Goal: Task Accomplishment & Management: Manage account settings

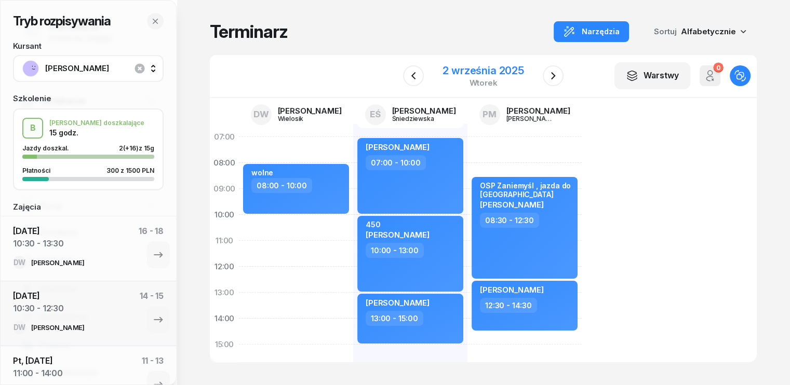
click at [464, 70] on div "2 września 2025" at bounding box center [483, 70] width 82 height 10
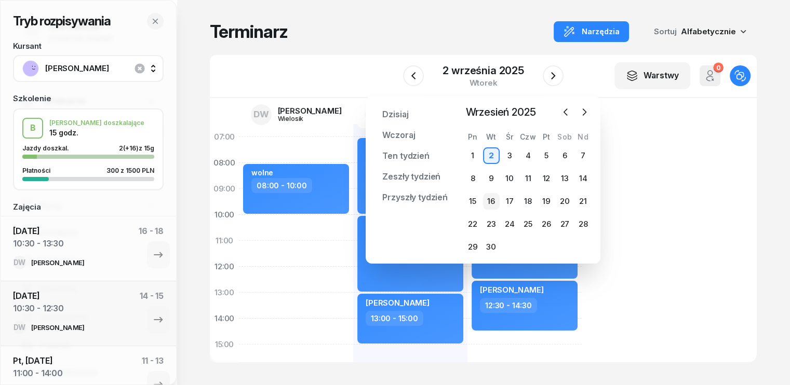
click at [492, 201] on div "16" at bounding box center [491, 201] width 17 height 17
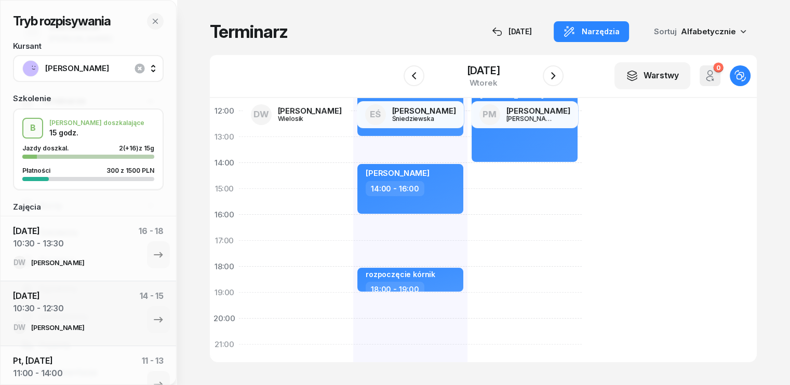
scroll to position [104, 0]
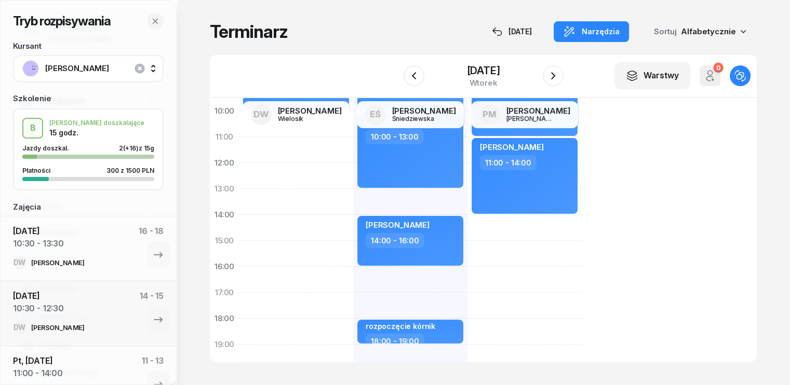
click at [115, 64] on span "[PERSON_NAME]" at bounding box center [99, 68] width 109 height 13
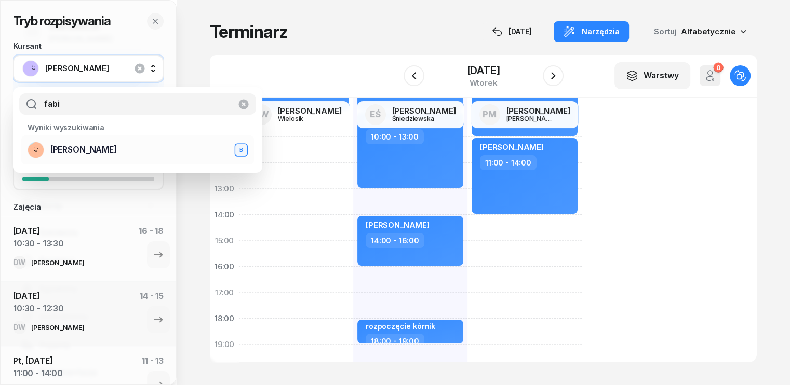
type input "fabi"
click at [83, 152] on span "[PERSON_NAME]" at bounding box center [83, 149] width 66 height 13
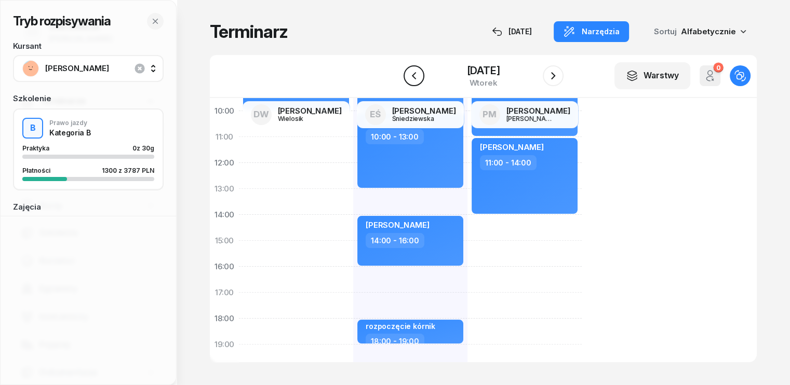
click at [415, 75] on icon "button" at bounding box center [414, 76] width 12 height 12
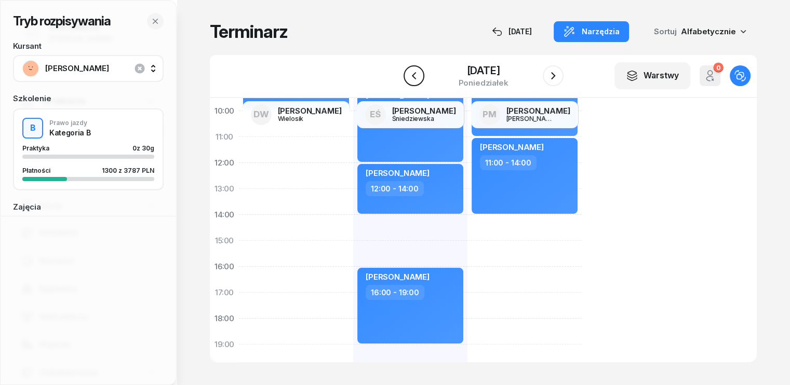
click at [413, 79] on icon "button" at bounding box center [414, 76] width 12 height 12
click at [413, 79] on icon "button" at bounding box center [411, 76] width 12 height 12
click at [413, 79] on icon "button" at bounding box center [414, 76] width 12 height 12
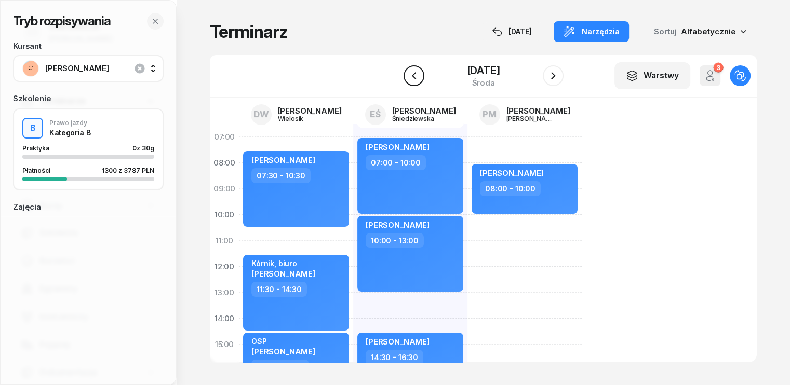
click at [413, 78] on icon "button" at bounding box center [414, 76] width 12 height 12
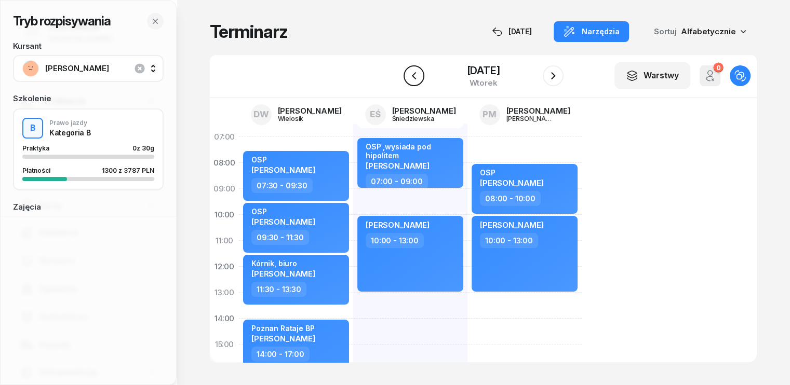
click at [413, 78] on icon "button" at bounding box center [414, 76] width 12 height 12
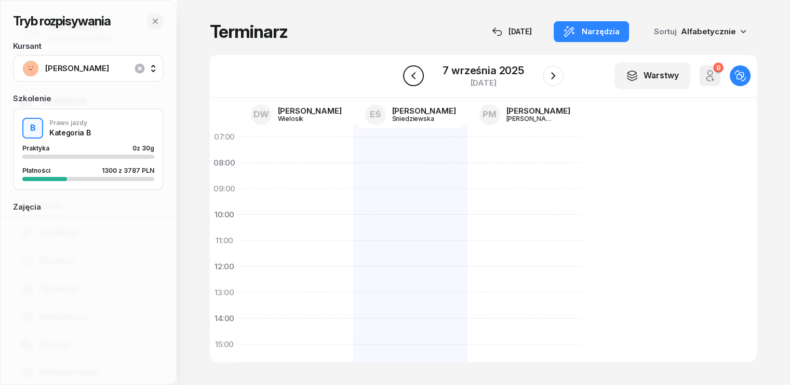
click at [413, 78] on icon "button" at bounding box center [413, 76] width 12 height 12
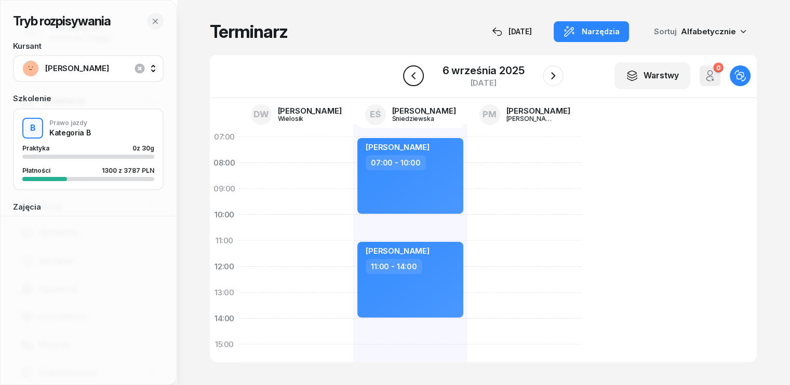
click at [413, 78] on icon "button" at bounding box center [413, 76] width 12 height 12
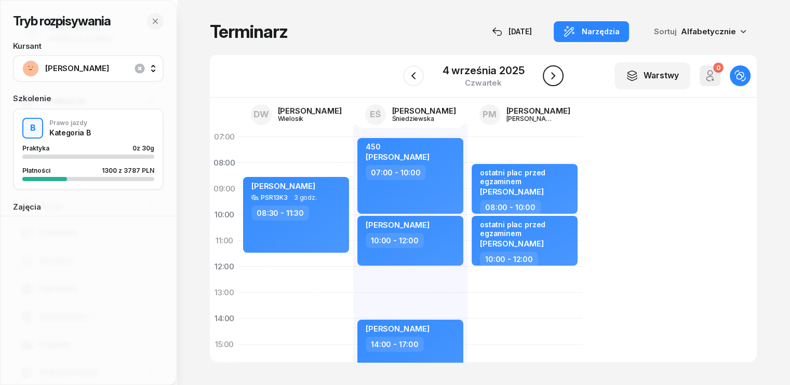
click at [554, 76] on icon "button" at bounding box center [553, 75] width 4 height 7
click at [553, 75] on icon "button" at bounding box center [553, 75] width 4 height 7
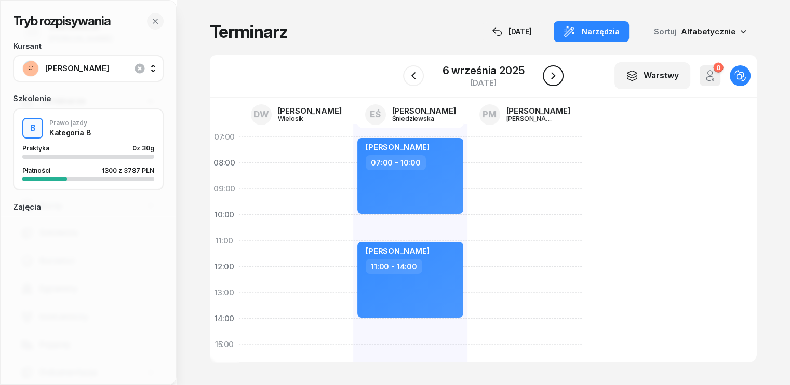
click at [553, 75] on icon "button" at bounding box center [553, 75] width 4 height 7
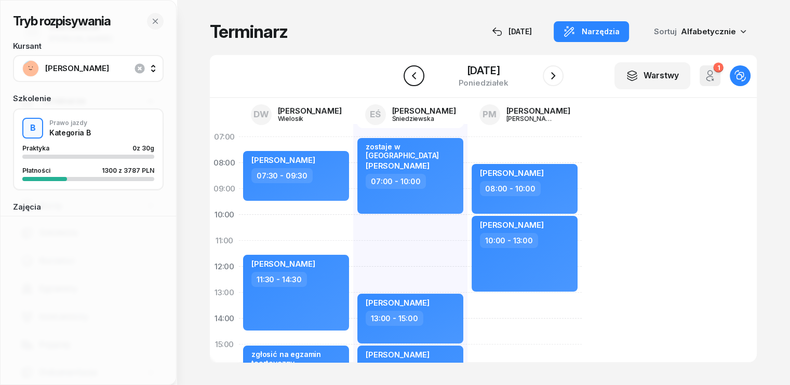
click at [419, 75] on button "button" at bounding box center [413, 75] width 21 height 21
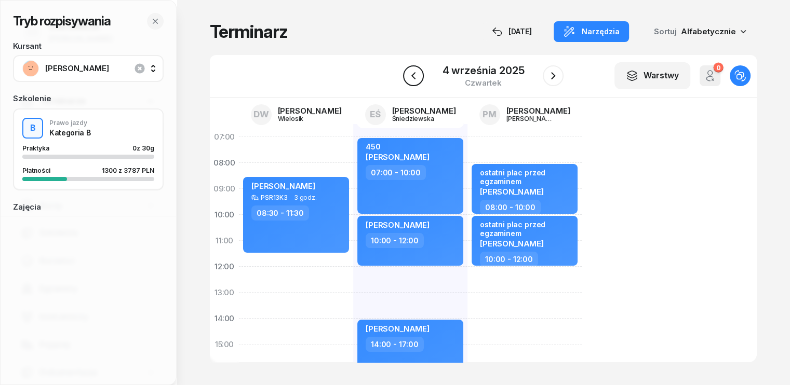
click at [419, 75] on button "button" at bounding box center [413, 75] width 21 height 21
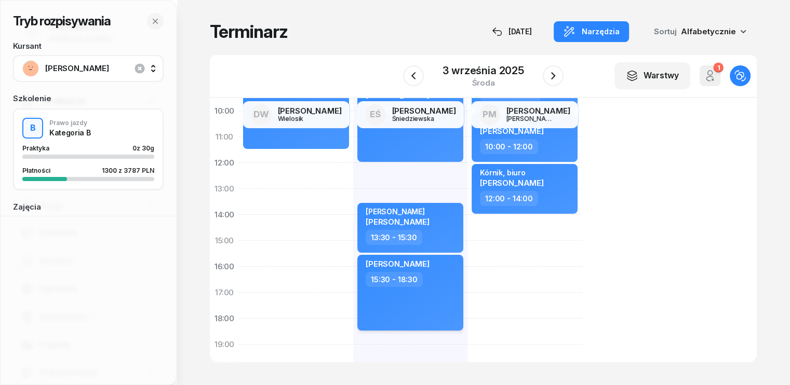
scroll to position [52, 0]
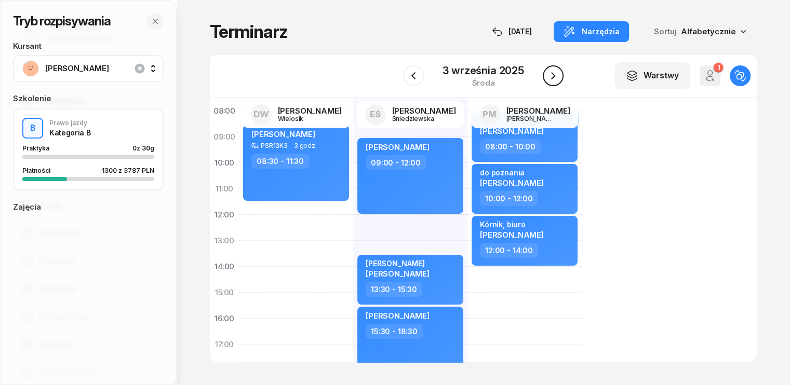
click at [554, 76] on icon "button" at bounding box center [553, 75] width 4 height 7
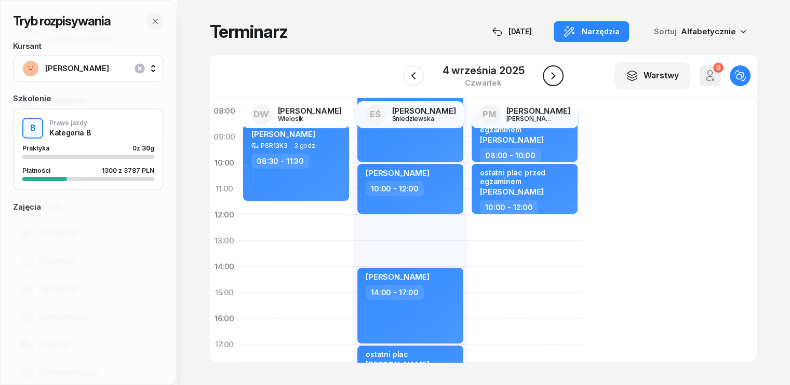
click at [554, 76] on icon "button" at bounding box center [553, 75] width 4 height 7
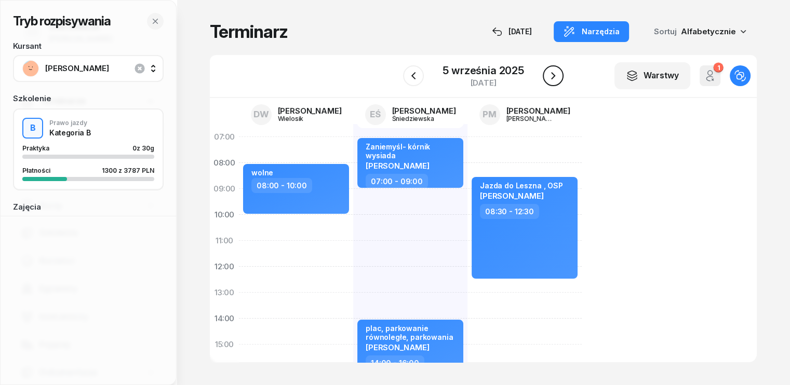
click at [552, 78] on icon "button" at bounding box center [553, 75] width 4 height 7
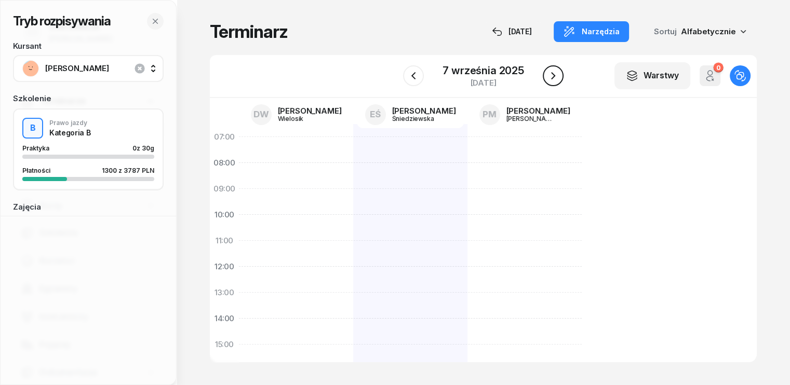
click at [552, 78] on icon "button" at bounding box center [553, 75] width 4 height 7
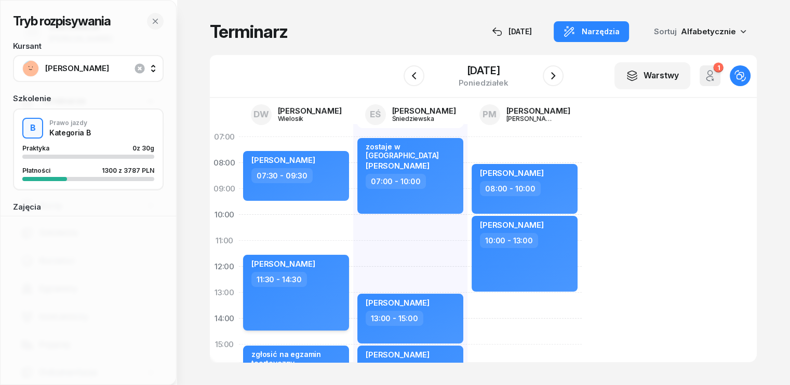
scroll to position [52, 0]
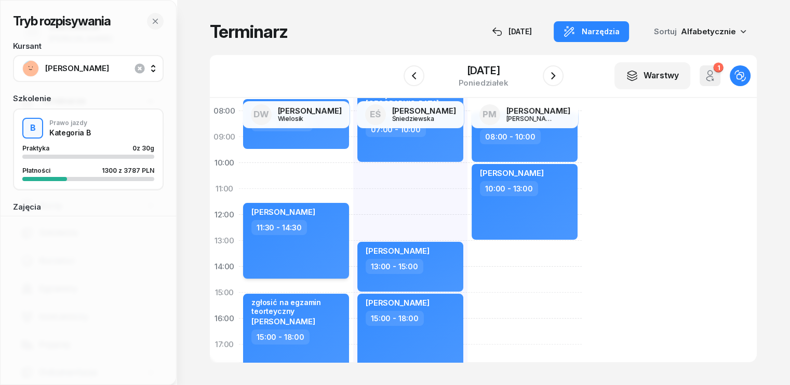
click at [305, 254] on div "[PERSON_NAME] 11:30 - 14:30" at bounding box center [296, 241] width 106 height 76
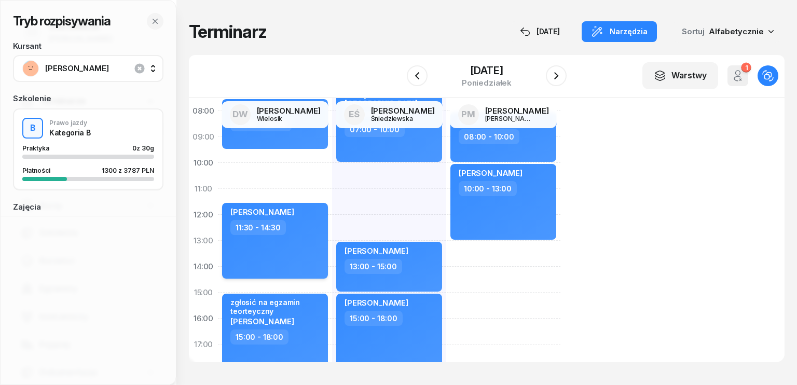
select select "11"
select select "30"
select select "14"
select select "30"
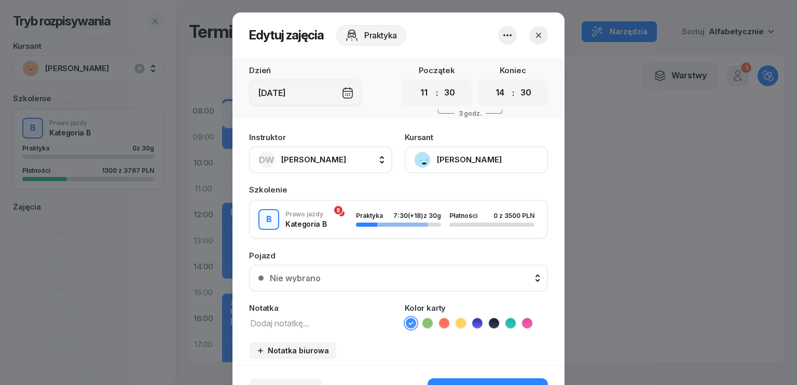
click at [462, 151] on button "[PERSON_NAME]" at bounding box center [476, 159] width 143 height 27
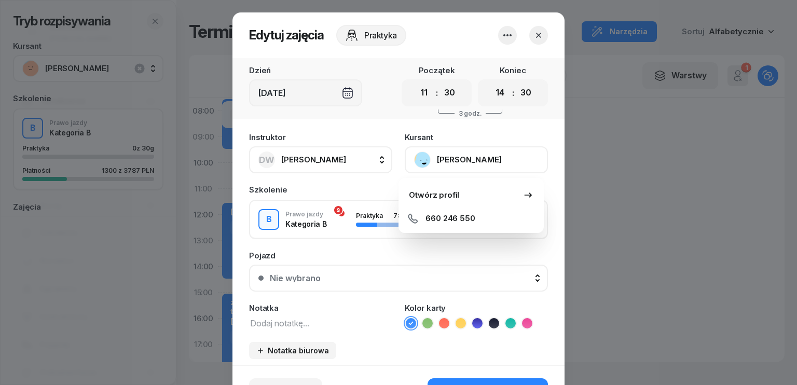
click at [539, 38] on icon "button" at bounding box center [539, 35] width 10 height 10
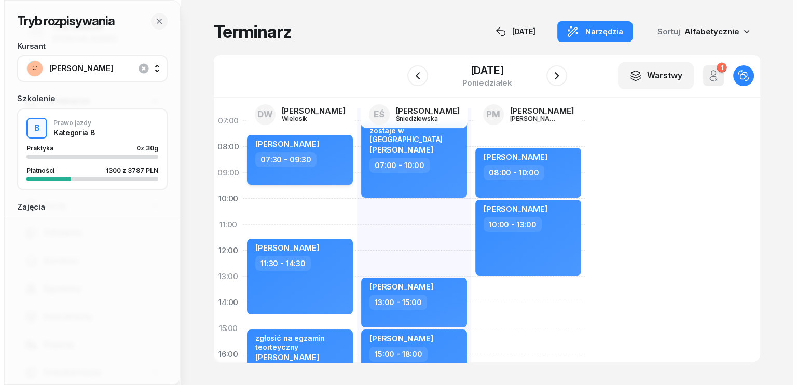
scroll to position [0, 0]
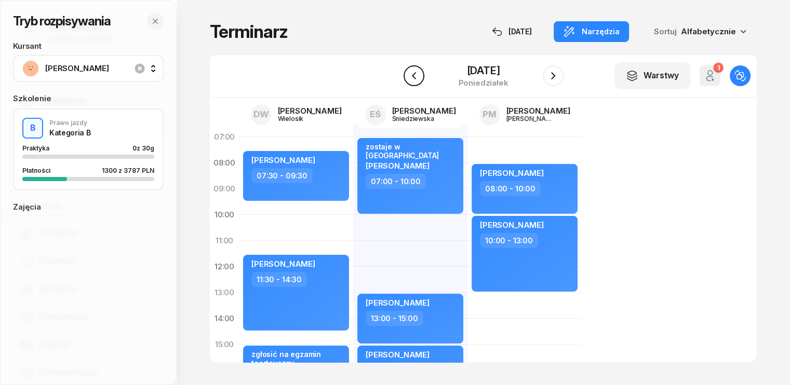
click at [413, 74] on icon "button" at bounding box center [413, 75] width 4 height 7
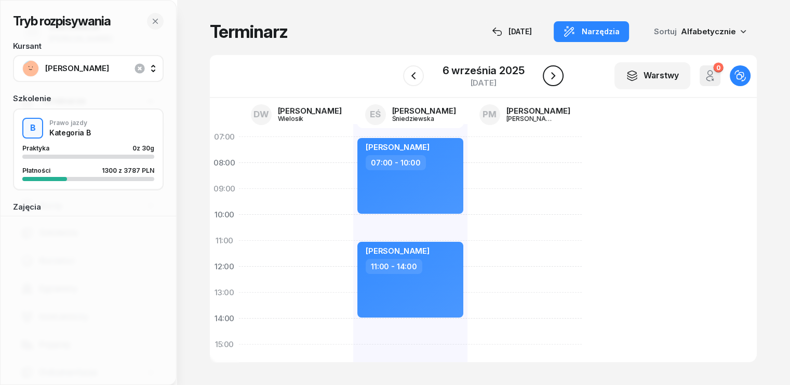
click at [551, 75] on icon "button" at bounding box center [553, 76] width 12 height 12
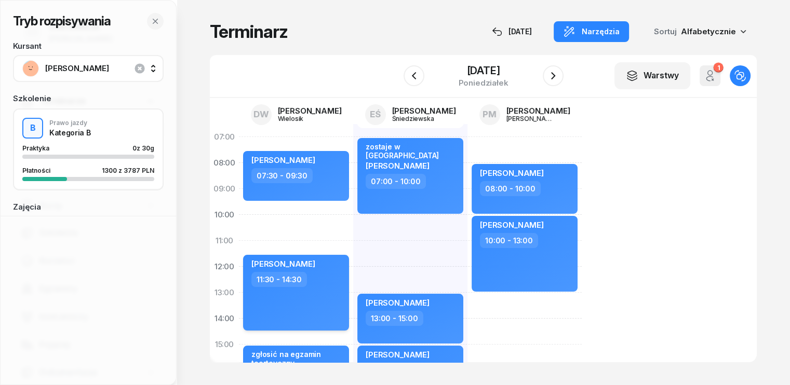
click at [309, 286] on div "11:30 - 14:30" at bounding box center [296, 279] width 91 height 15
select select "11"
select select "30"
select select "14"
select select "30"
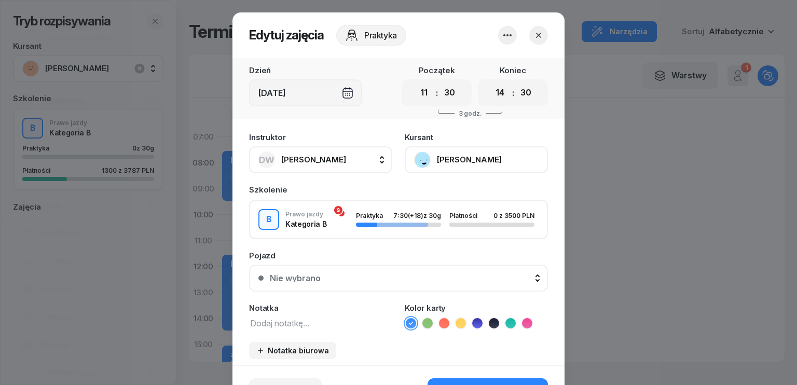
drag, startPoint x: 430, startPoint y: 43, endPoint x: 531, endPoint y: 42, distance: 100.2
click at [531, 42] on header "Edytuj zajęcia Praktyka" at bounding box center [399, 35] width 332 height 46
click at [417, 92] on select "00 01 02 03 04 05 06 07 08 09 10 11 12 13 14 15 16 17 18 19 20 21 22 23" at bounding box center [424, 93] width 20 height 22
select select "09"
click at [414, 82] on select "00 01 02 03 04 05 06 07 08 09 10 11 12 13 14 15 16 17 18 19 20 21 22 23" at bounding box center [424, 93] width 20 height 22
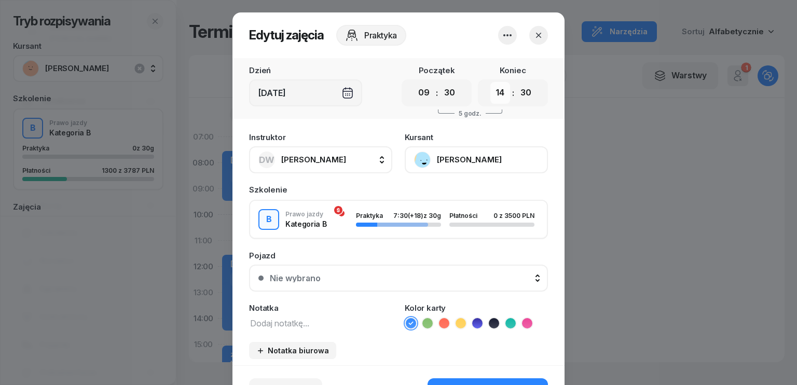
click at [499, 92] on select "00 01 02 03 04 05 06 07 08 09 10 11 12 13 14 15 16 17 18 19 20 21 22 23" at bounding box center [501, 93] width 20 height 22
select select "12"
click at [491, 82] on select "00 01 02 03 04 05 06 07 08 09 10 11 12 13 14 15 16 17 18 19 20 21 22 23" at bounding box center [501, 93] width 20 height 22
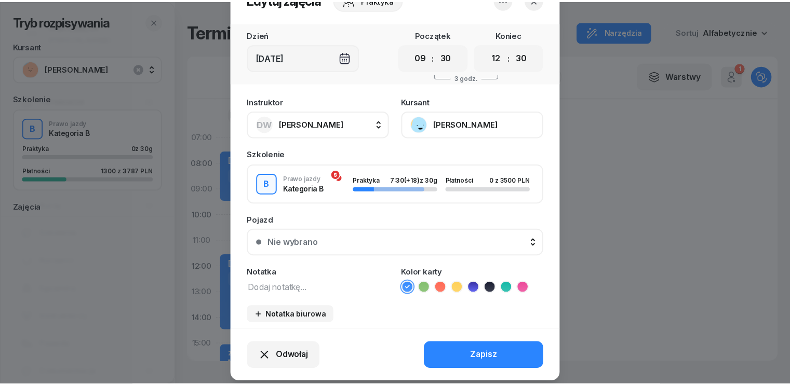
scroll to position [52, 0]
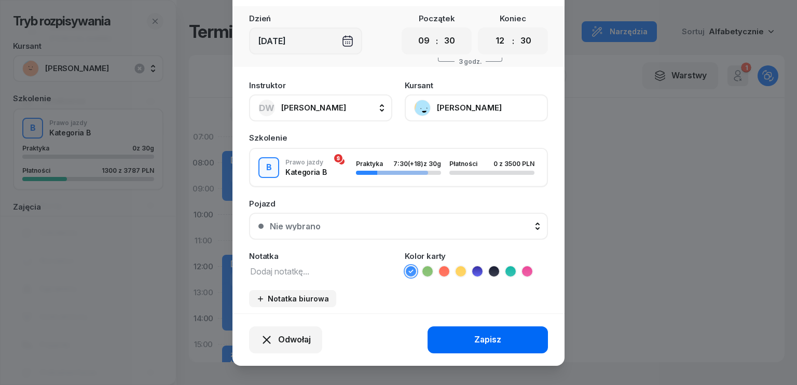
click at [475, 338] on div "Zapisz" at bounding box center [488, 339] width 27 height 13
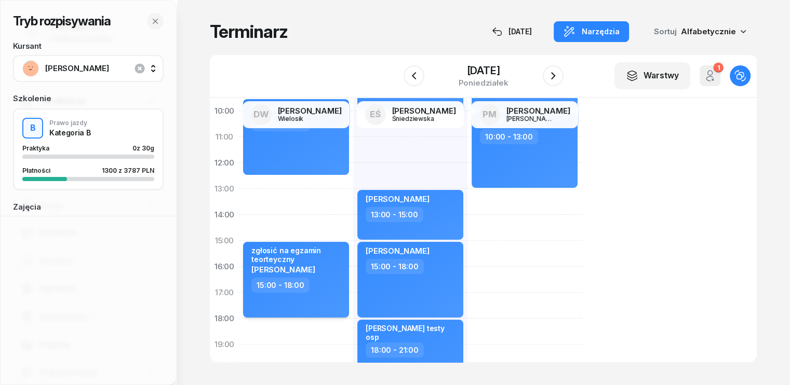
scroll to position [0, 0]
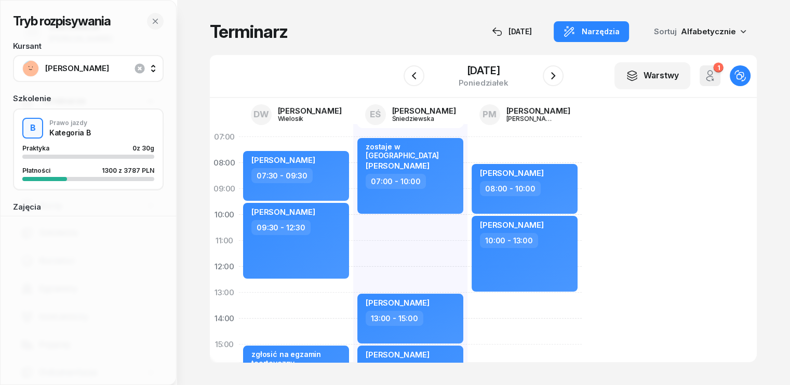
click at [100, 67] on span "[PERSON_NAME]" at bounding box center [99, 68] width 109 height 13
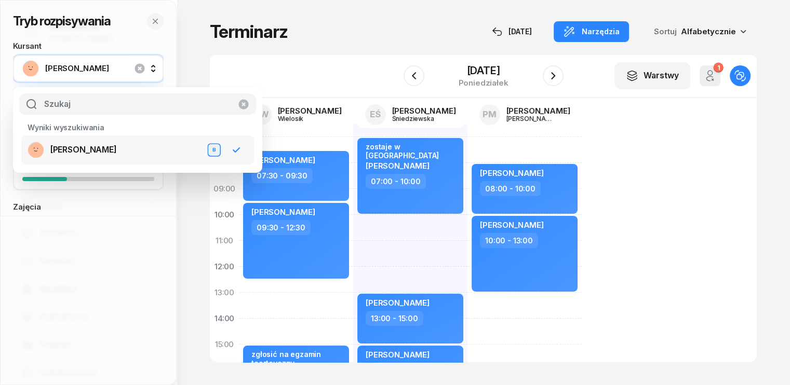
click at [71, 105] on input "text" at bounding box center [137, 104] width 237 height 22
click at [154, 24] on icon "button" at bounding box center [155, 21] width 8 height 8
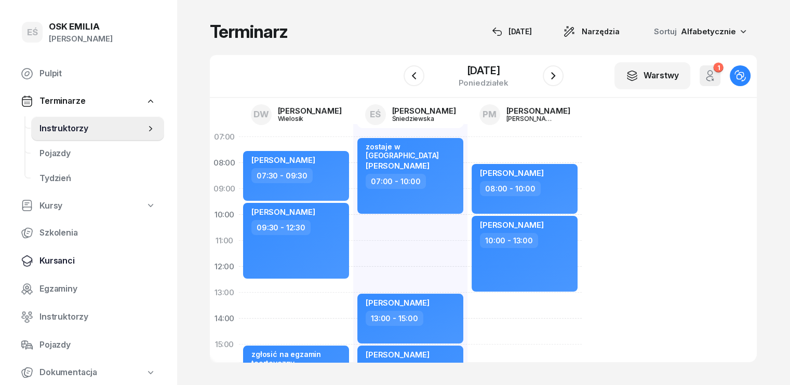
click at [56, 263] on span "Kursanci" at bounding box center [97, 260] width 116 height 13
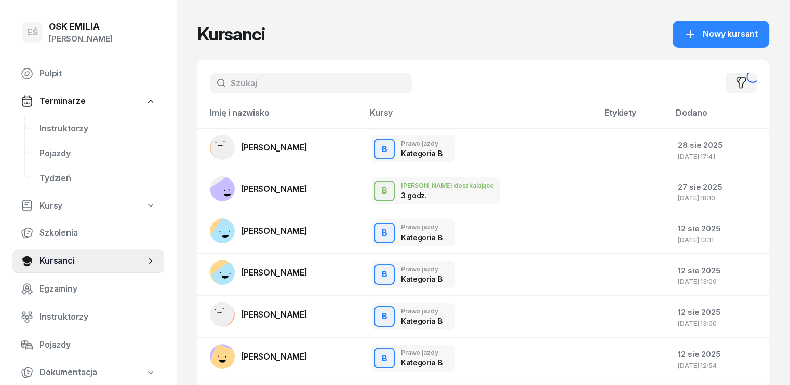
click at [260, 85] on input "text" at bounding box center [311, 83] width 202 height 21
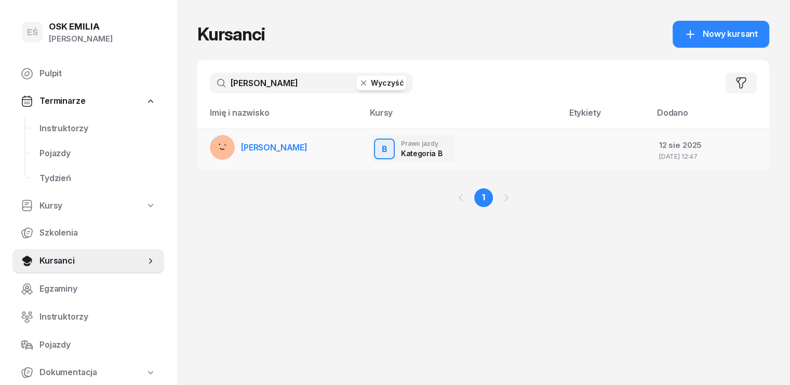
type input "[PERSON_NAME]"
click at [249, 147] on span "[PERSON_NAME]" at bounding box center [274, 147] width 66 height 10
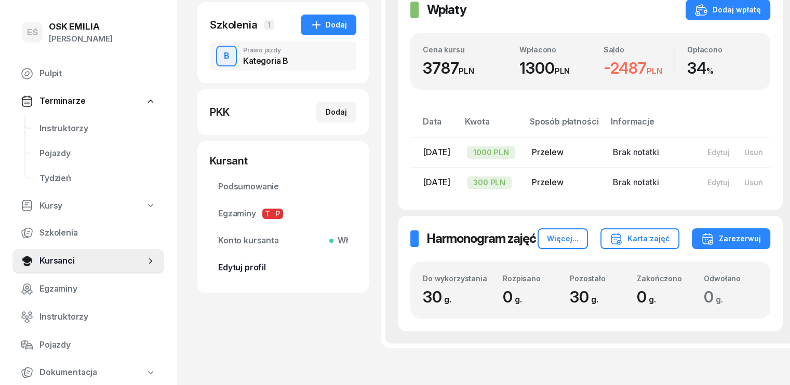
scroll to position [208, 0]
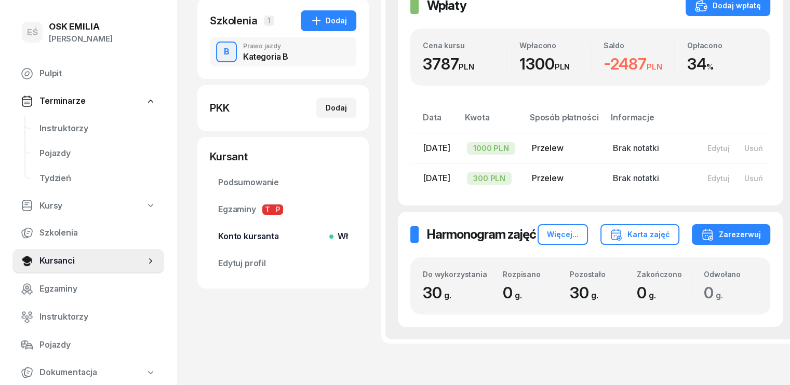
click at [228, 241] on span "Konto kursanta Wł" at bounding box center [283, 236] width 130 height 13
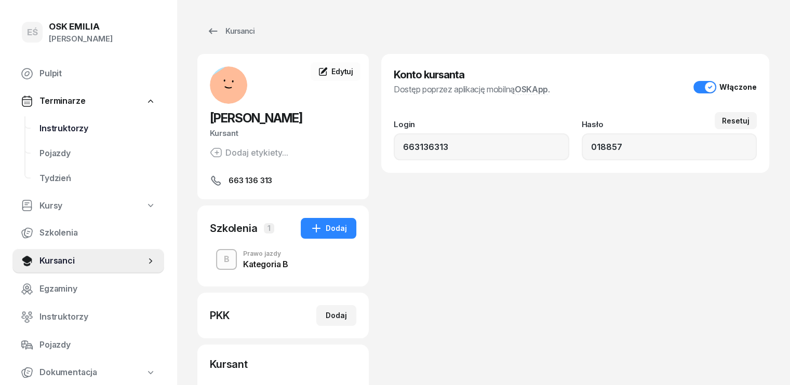
click at [48, 129] on span "Instruktorzy" at bounding box center [97, 128] width 116 height 13
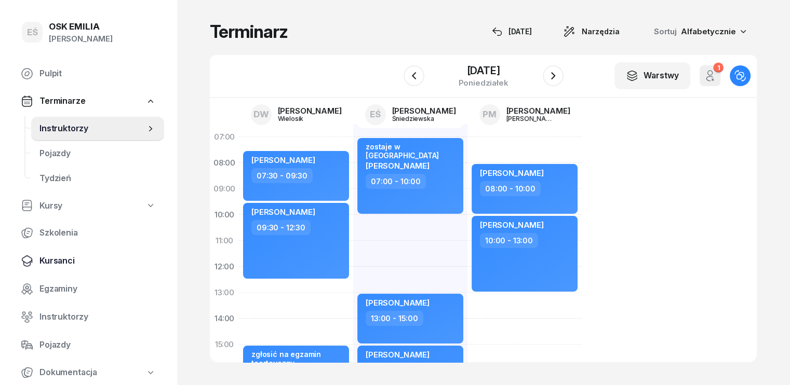
click at [55, 260] on span "Kursanci" at bounding box center [97, 260] width 116 height 13
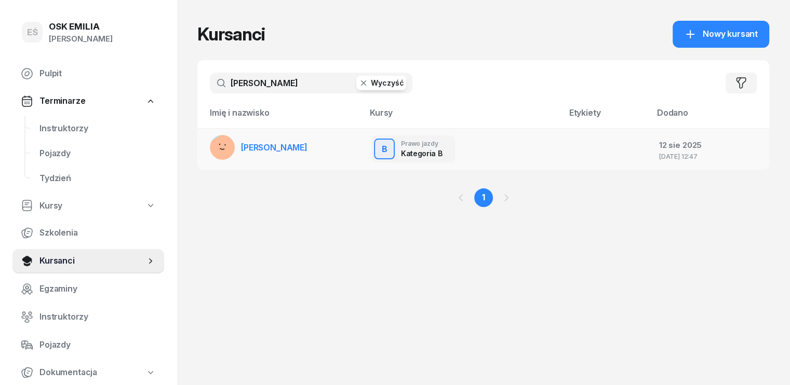
click at [251, 147] on span "[PERSON_NAME]" at bounding box center [274, 147] width 66 height 10
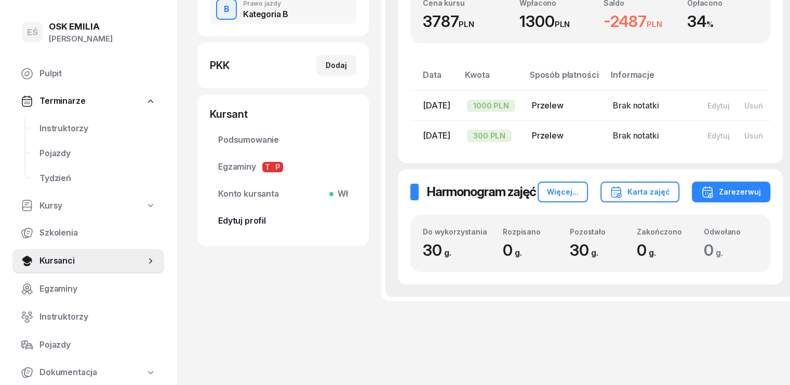
scroll to position [260, 0]
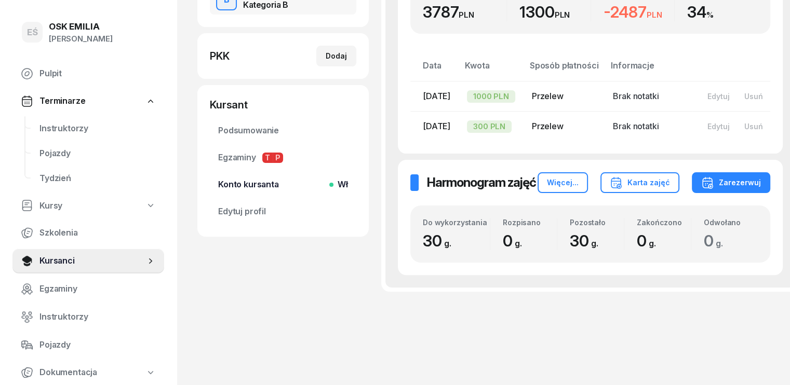
click at [237, 187] on span "Konto kursanta Wł" at bounding box center [283, 184] width 130 height 13
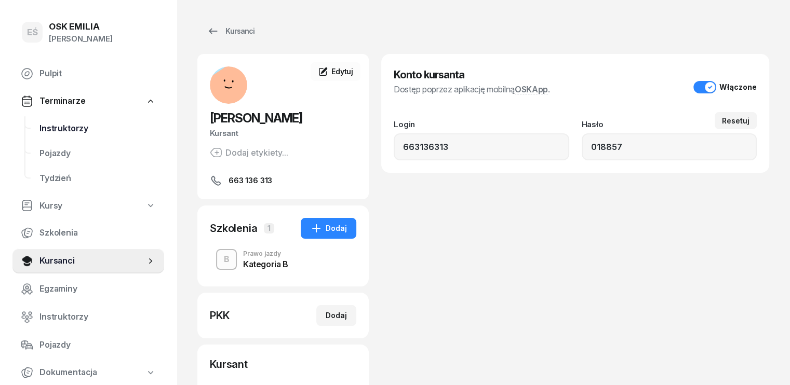
click at [63, 126] on span "Instruktorzy" at bounding box center [97, 128] width 116 height 13
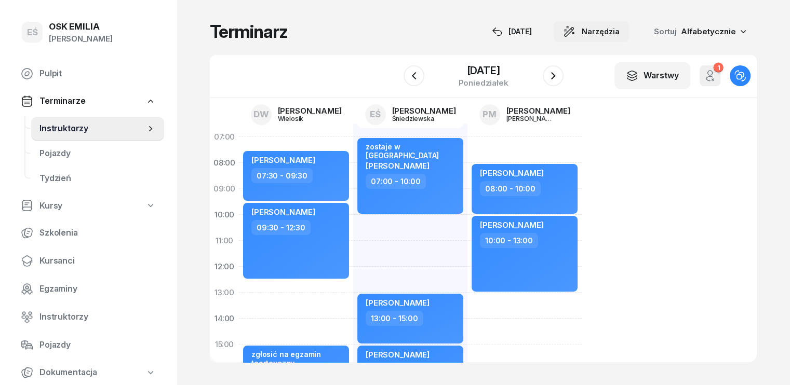
click at [619, 29] on span "Narzędzia" at bounding box center [600, 31] width 38 height 12
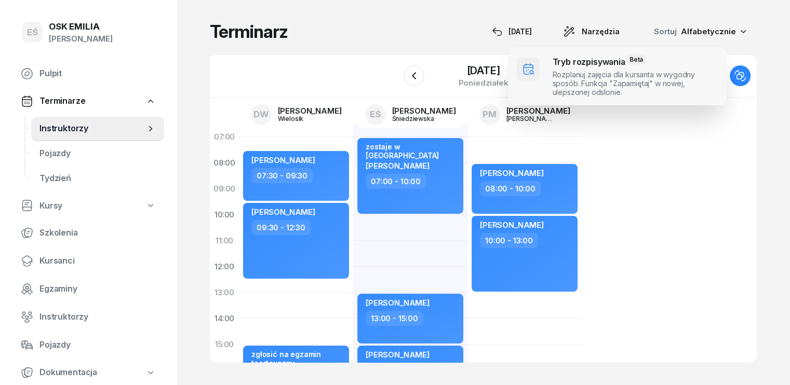
click at [558, 79] on span at bounding box center [617, 76] width 218 height 58
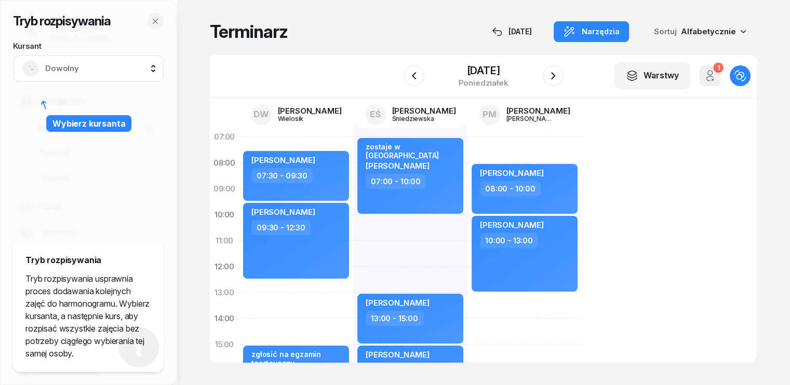
click at [64, 70] on span "Dowolny" at bounding box center [99, 68] width 109 height 13
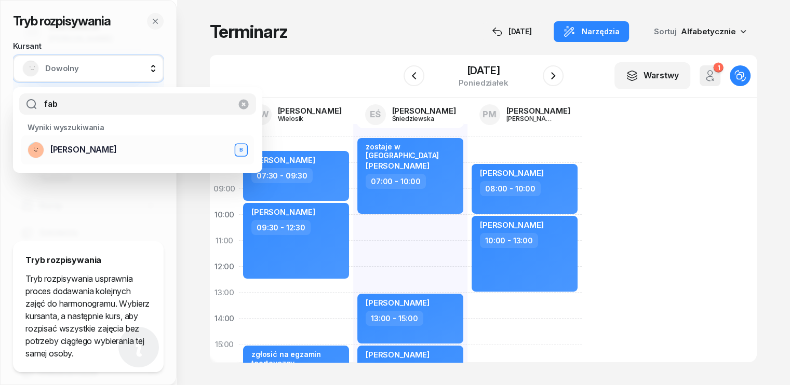
type input "fab"
click at [73, 147] on span "[PERSON_NAME]" at bounding box center [83, 149] width 66 height 13
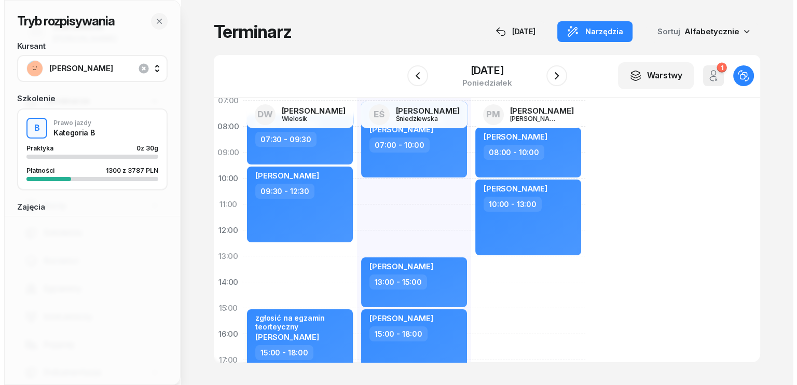
scroll to position [52, 0]
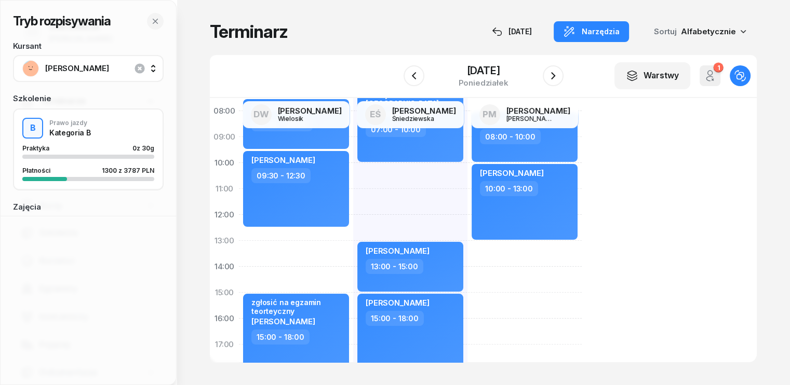
click at [239, 250] on div "[PERSON_NAME] 07:30 - 09:30 kursant odwołał [PERSON_NAME] 09:30 - 11:30 [PERSON…" at bounding box center [296, 305] width 114 height 467
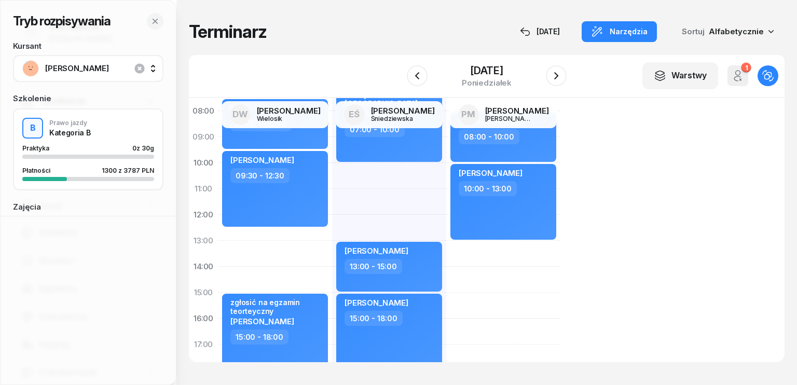
select select "13"
select select "15"
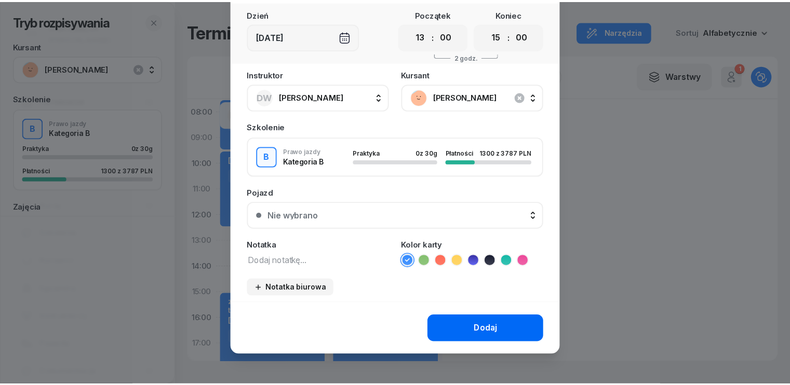
scroll to position [58, 0]
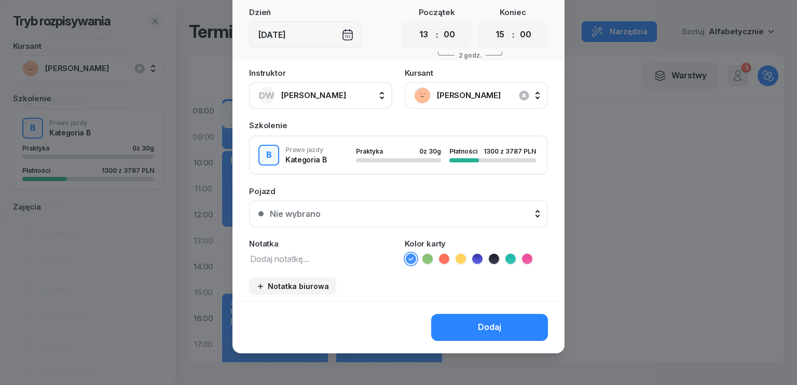
click at [300, 257] on textarea at bounding box center [320, 258] width 143 height 13
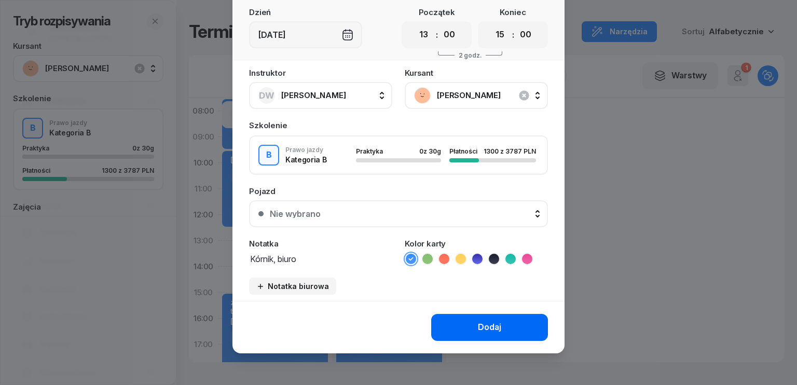
type textarea "Kórnik, biuro"
click at [504, 326] on button "Dodaj" at bounding box center [489, 327] width 117 height 27
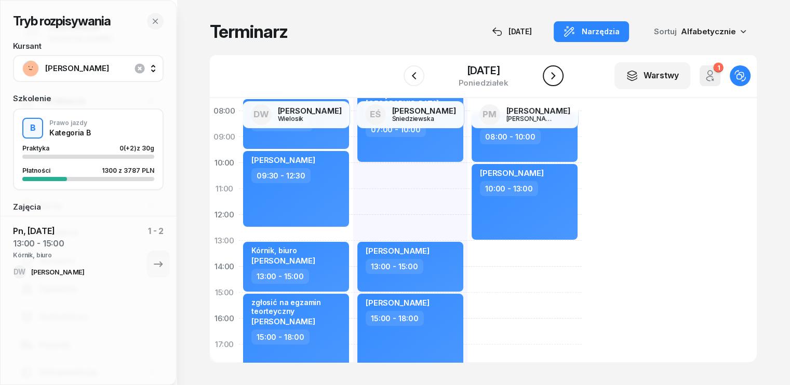
click at [558, 75] on icon "button" at bounding box center [553, 76] width 12 height 12
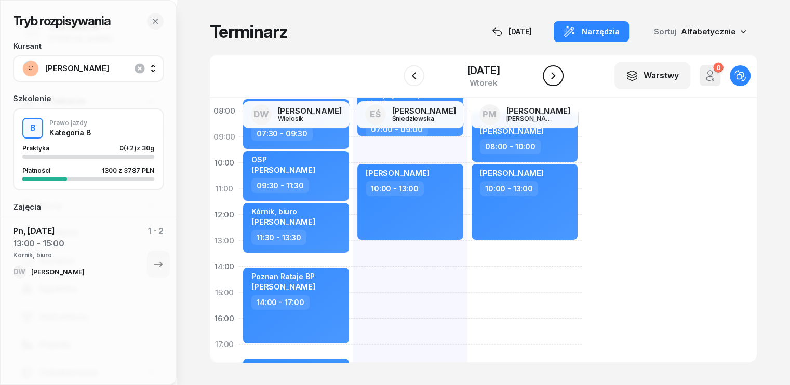
click at [554, 73] on icon "button" at bounding box center [553, 76] width 12 height 12
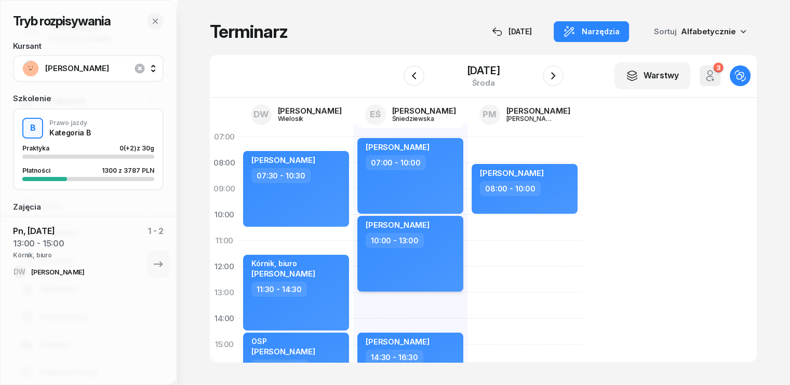
click at [420, 264] on div "[PERSON_NAME] 10:00 - 13:00" at bounding box center [410, 254] width 106 height 76
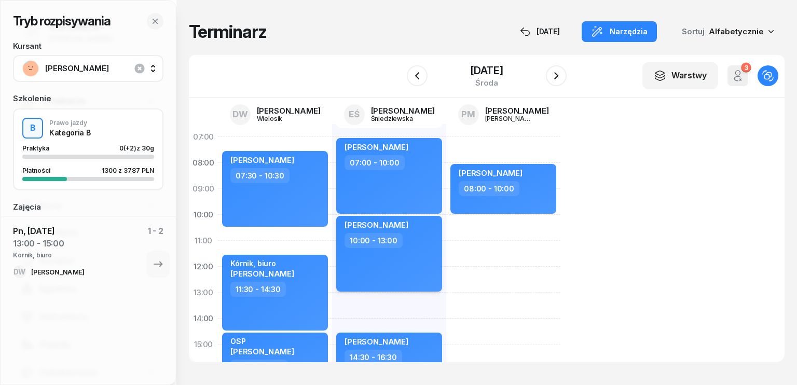
select select "10"
select select "13"
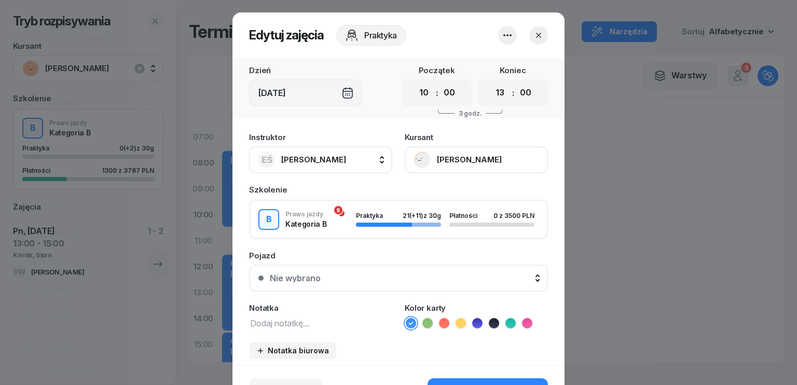
click at [321, 161] on span "[PERSON_NAME]" at bounding box center [313, 160] width 65 height 10
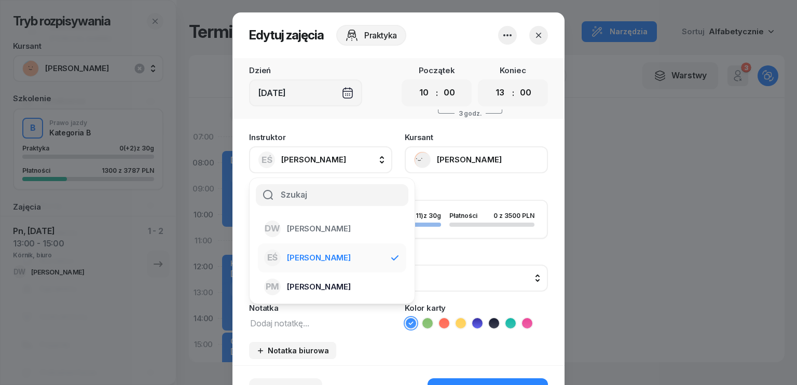
click at [318, 284] on span "[PERSON_NAME]" at bounding box center [319, 286] width 64 height 13
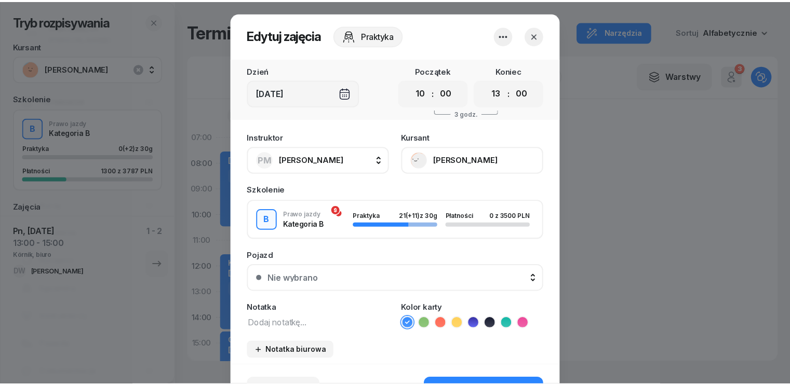
scroll to position [64, 0]
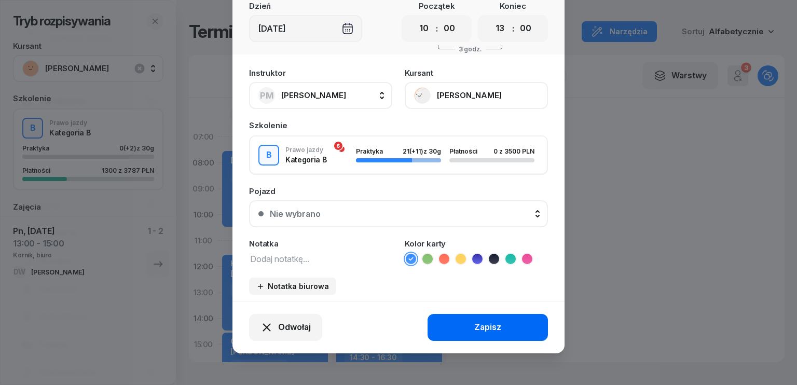
click at [500, 324] on button "Zapisz" at bounding box center [488, 327] width 120 height 27
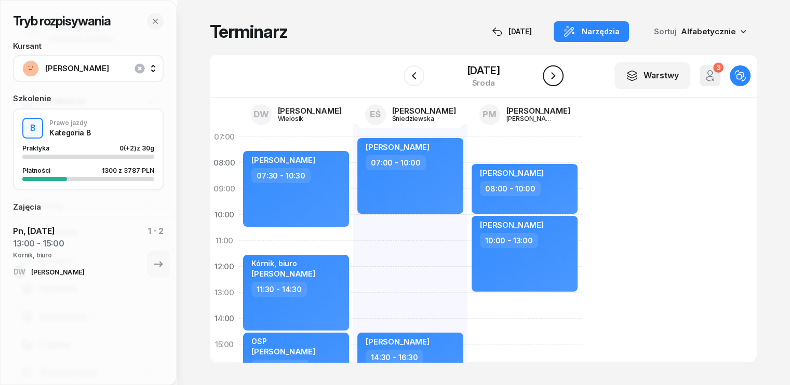
click at [553, 73] on icon "button" at bounding box center [553, 75] width 4 height 7
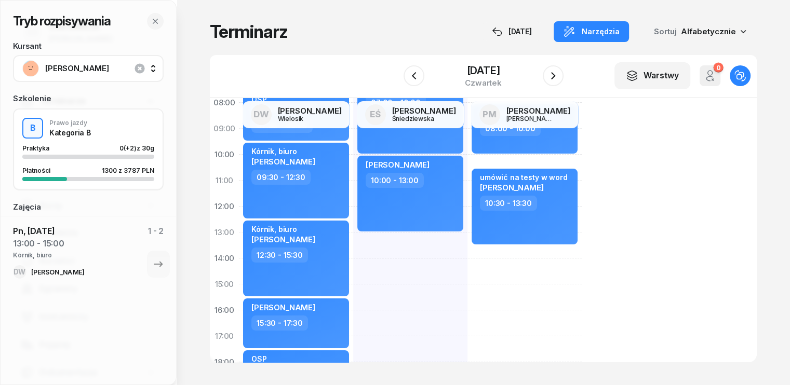
scroll to position [156, 0]
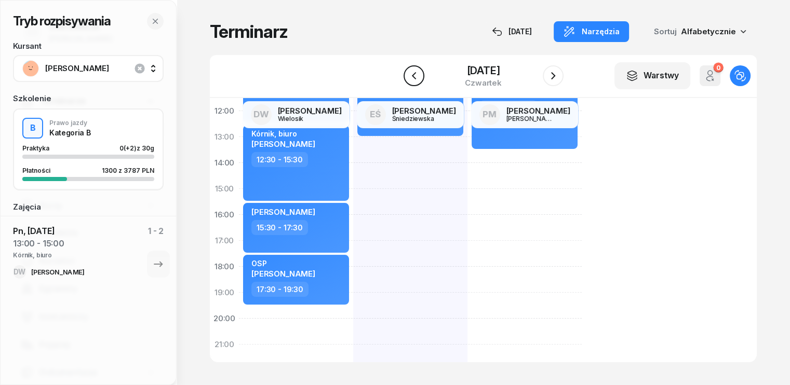
click at [419, 76] on icon "button" at bounding box center [414, 76] width 12 height 12
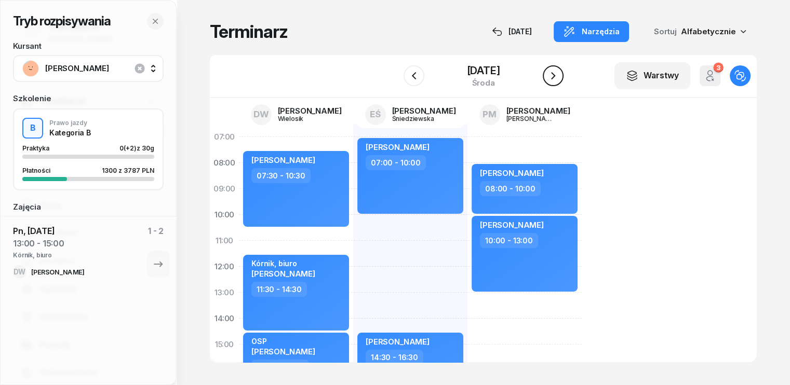
click at [557, 74] on icon "button" at bounding box center [553, 76] width 12 height 12
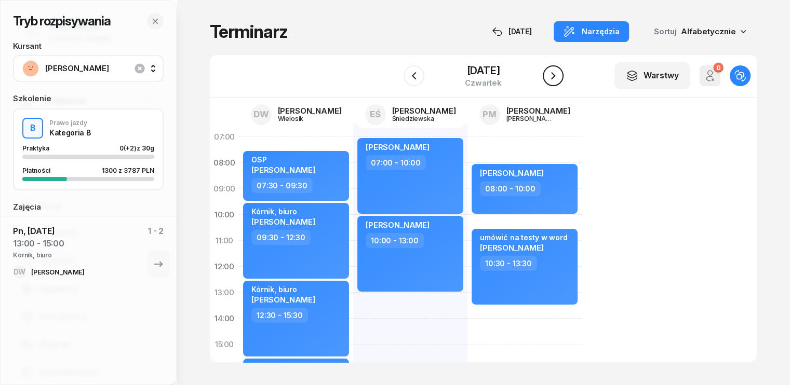
click at [557, 74] on icon "button" at bounding box center [553, 76] width 12 height 12
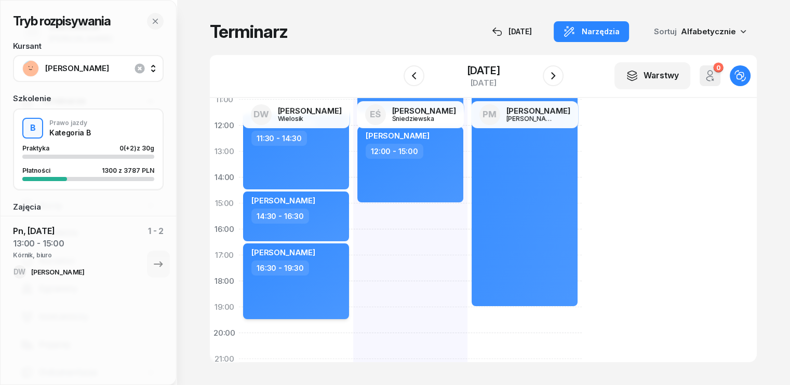
scroll to position [156, 0]
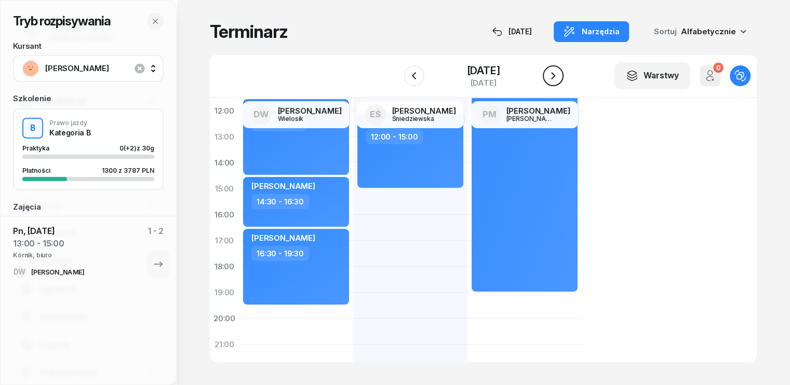
click at [557, 80] on icon "button" at bounding box center [553, 76] width 12 height 12
click at [557, 80] on icon "button" at bounding box center [555, 76] width 12 height 12
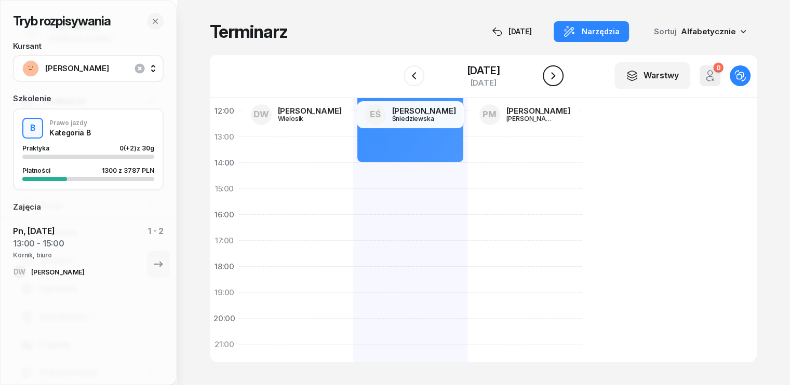
click at [557, 80] on icon "button" at bounding box center [553, 76] width 12 height 12
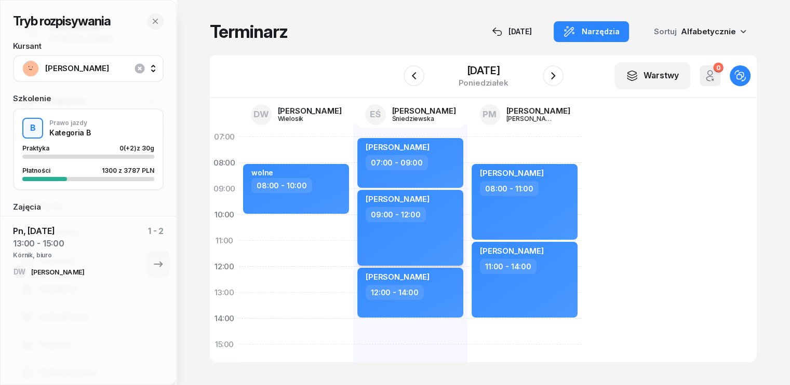
scroll to position [104, 0]
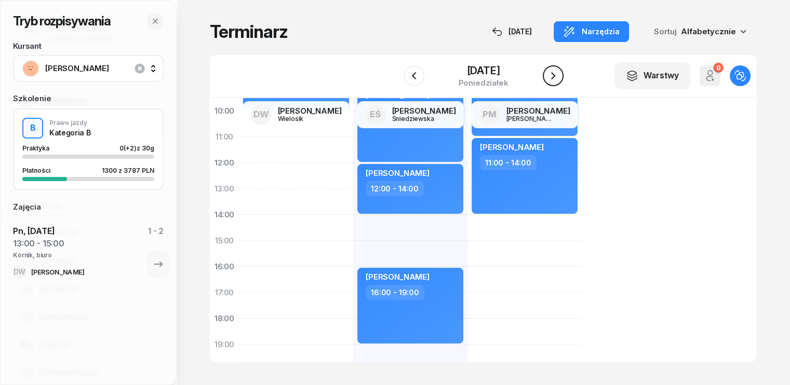
click at [555, 77] on icon "button" at bounding box center [553, 76] width 12 height 12
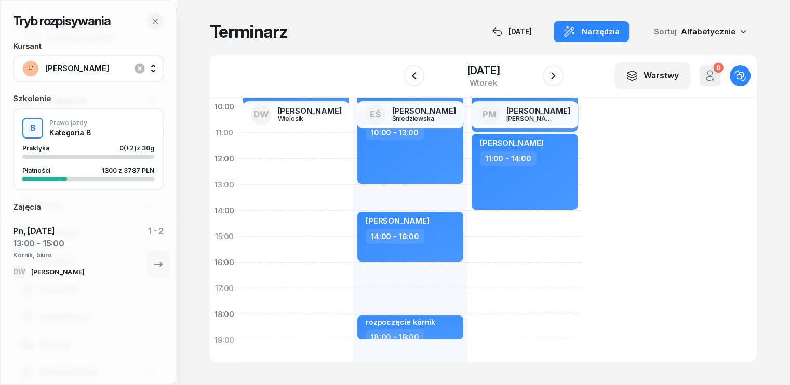
scroll to position [104, 0]
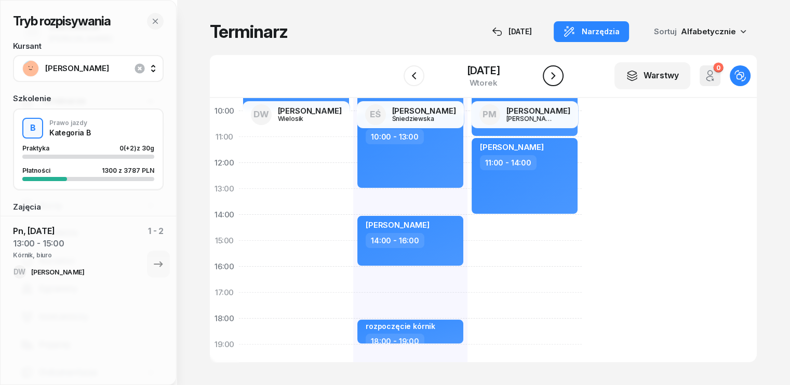
click at [552, 66] on button "button" at bounding box center [553, 75] width 21 height 21
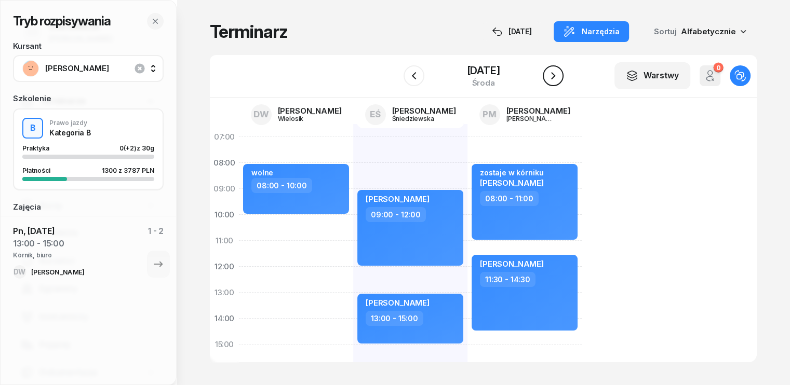
click at [557, 75] on icon "button" at bounding box center [553, 76] width 12 height 12
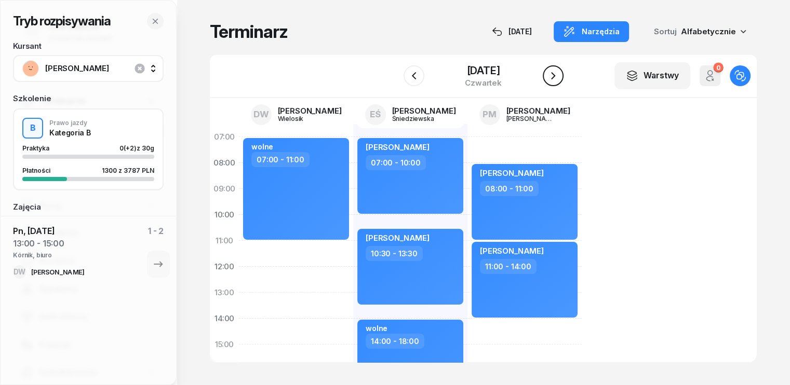
click at [557, 77] on icon "button" at bounding box center [553, 76] width 12 height 12
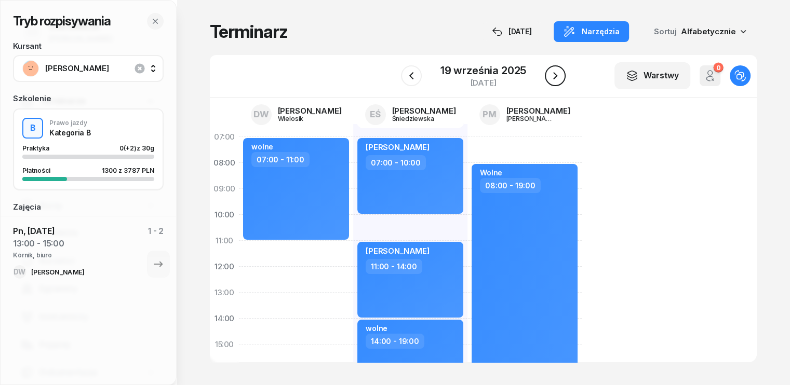
click at [554, 80] on icon "button" at bounding box center [555, 76] width 12 height 12
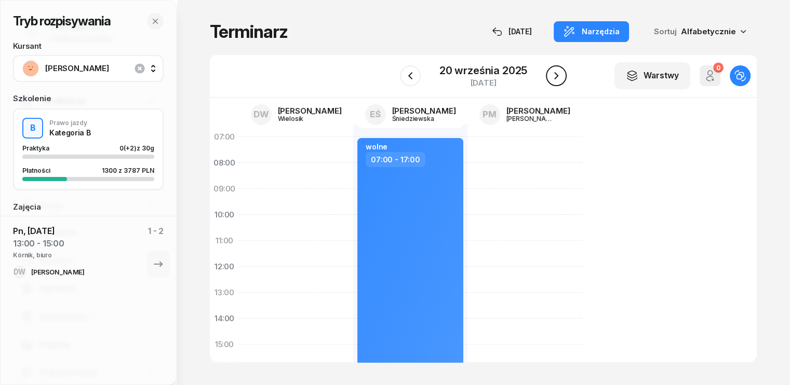
click at [554, 80] on icon "button" at bounding box center [556, 76] width 12 height 12
click at [554, 80] on icon "button" at bounding box center [555, 76] width 12 height 12
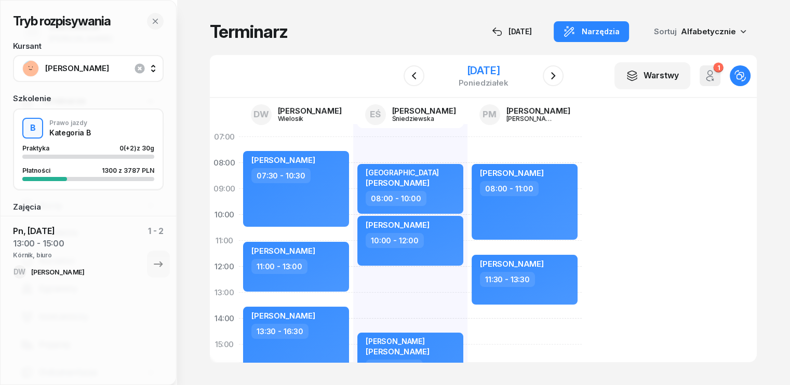
click at [458, 69] on div "[DATE]" at bounding box center [483, 70] width 50 height 10
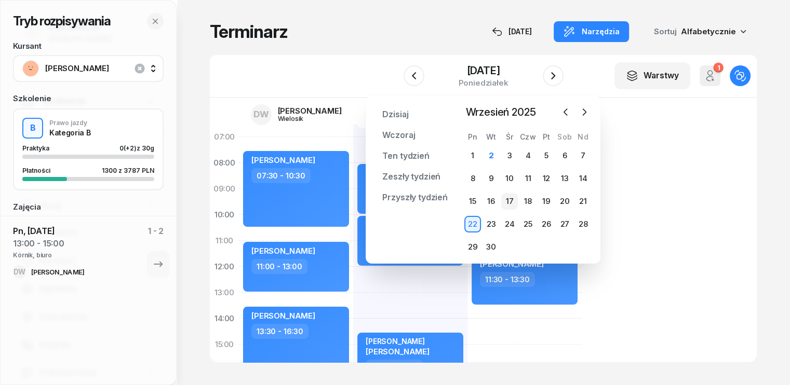
click at [508, 200] on div "17" at bounding box center [509, 201] width 17 height 17
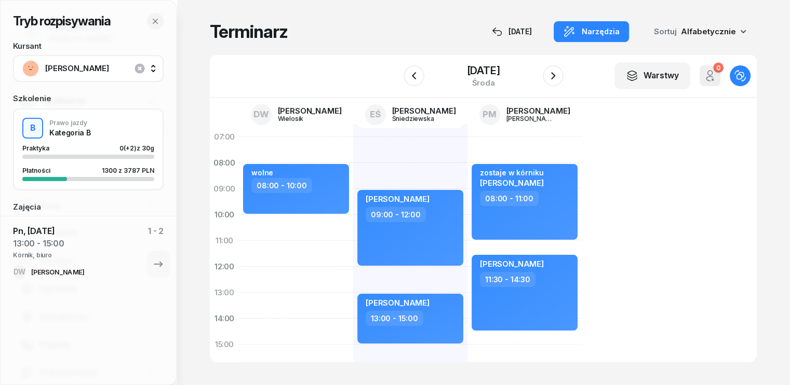
click at [353, 161] on div "[PERSON_NAME] 09:00 - 12:00 [PERSON_NAME] 13:00 - 15:00 Wolne 16:00 - 20:00" at bounding box center [410, 357] width 114 height 467
select select "07"
select select "09"
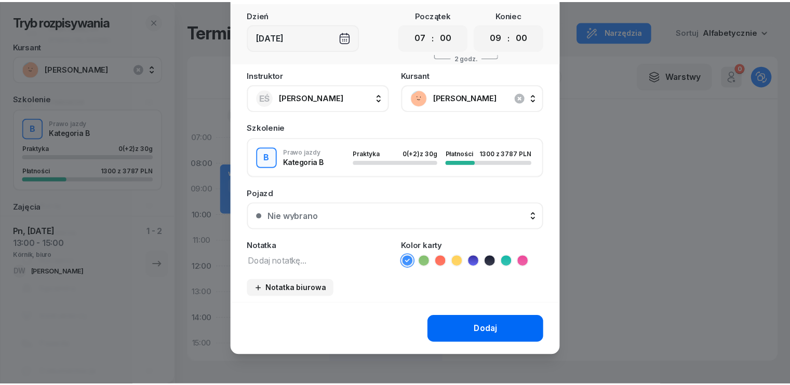
scroll to position [58, 0]
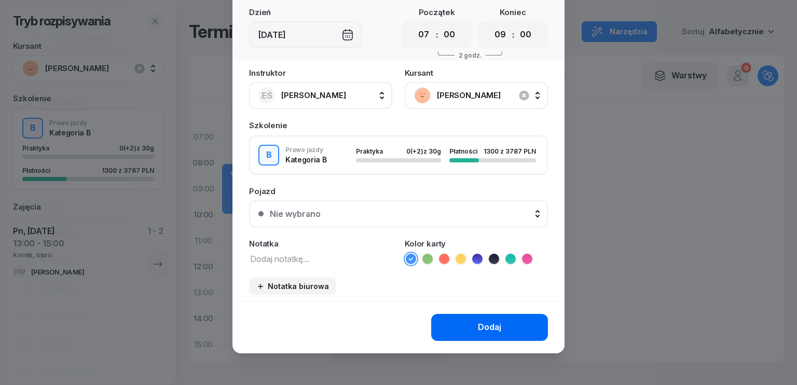
click at [461, 321] on button "Dodaj" at bounding box center [489, 327] width 117 height 27
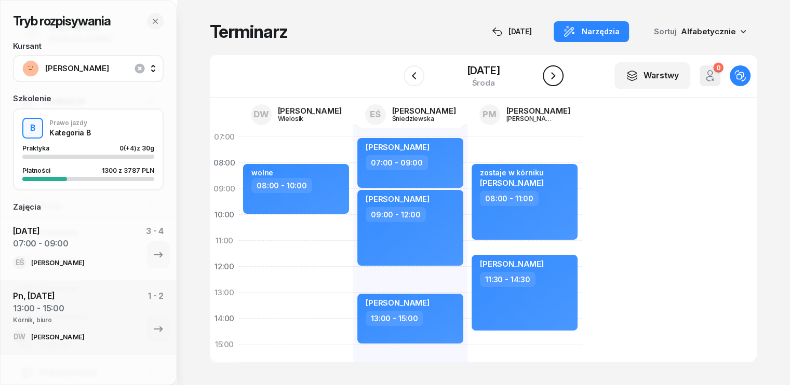
click at [552, 76] on icon "button" at bounding box center [553, 76] width 12 height 12
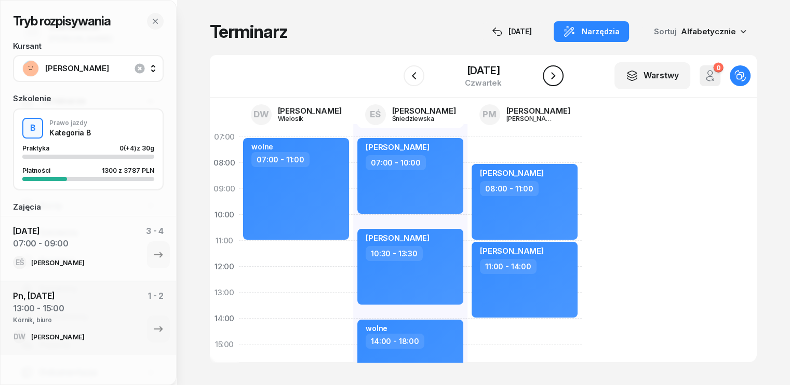
click at [552, 76] on icon "button" at bounding box center [553, 76] width 12 height 12
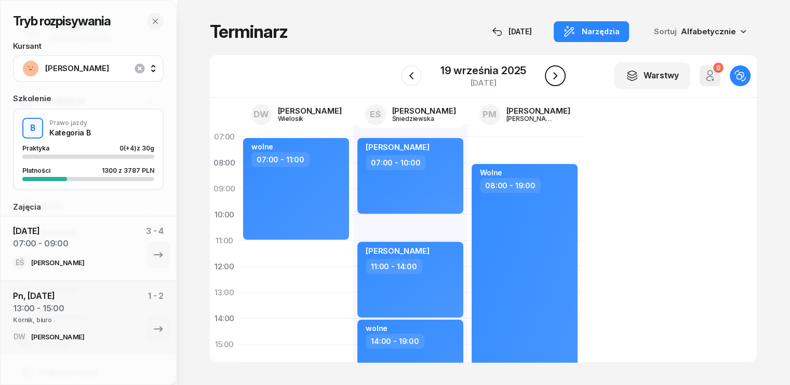
click at [552, 76] on icon "button" at bounding box center [555, 76] width 12 height 12
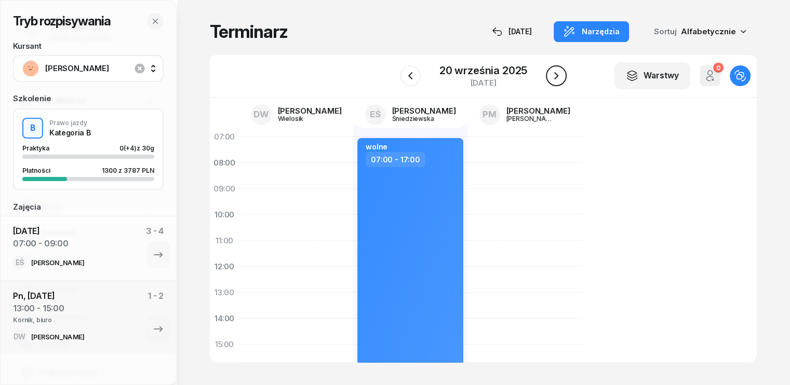
click at [552, 76] on icon "button" at bounding box center [556, 76] width 12 height 12
click at [552, 76] on icon "button" at bounding box center [555, 76] width 12 height 12
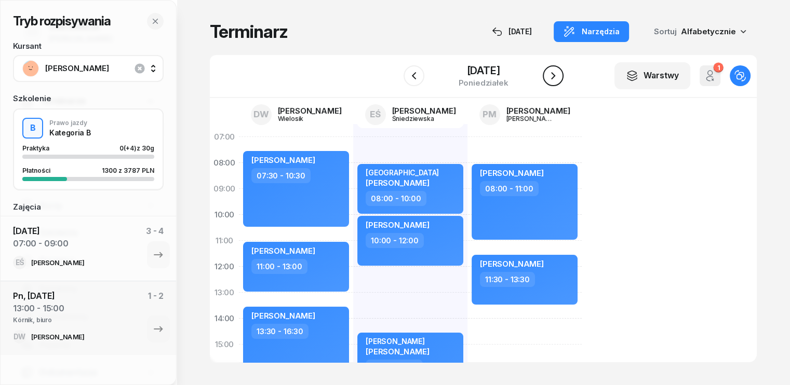
click at [554, 78] on icon "button" at bounding box center [553, 75] width 4 height 7
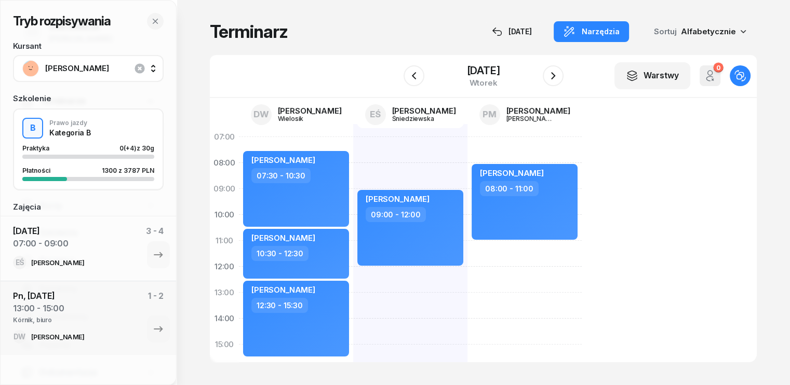
click at [467, 248] on div "[PERSON_NAME] 08:00 - 11:00" at bounding box center [524, 357] width 114 height 467
select select "11"
select select "13"
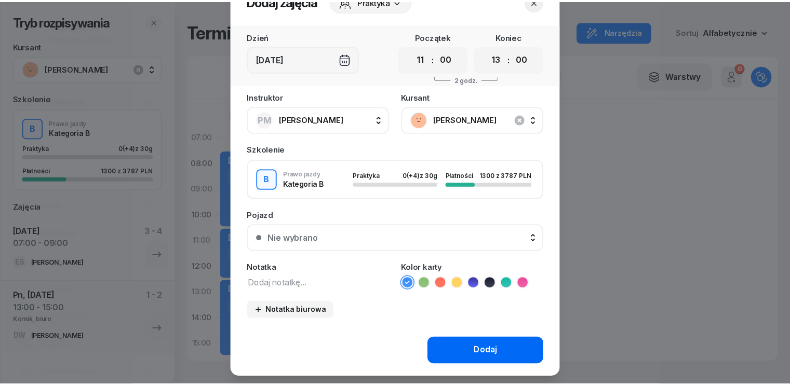
scroll to position [52, 0]
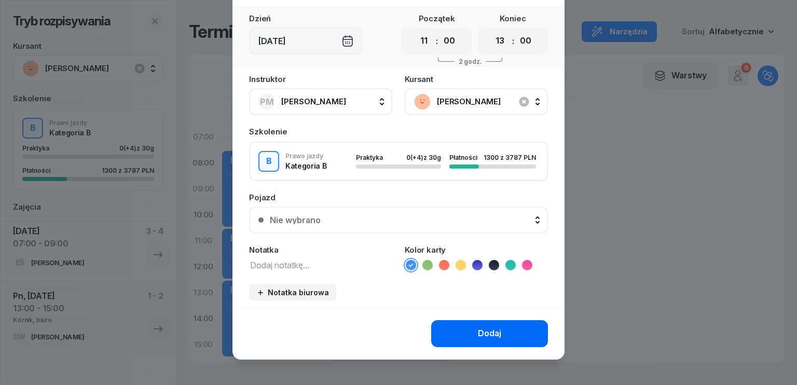
click at [469, 333] on button "Dodaj" at bounding box center [489, 333] width 117 height 27
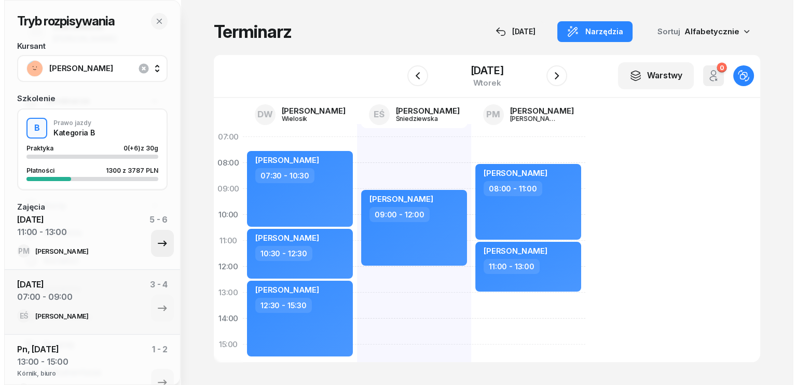
scroll to position [0, 0]
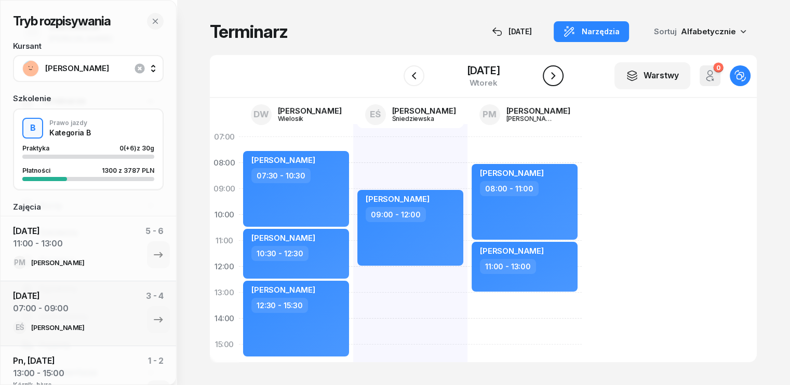
click at [559, 75] on icon "button" at bounding box center [553, 76] width 12 height 12
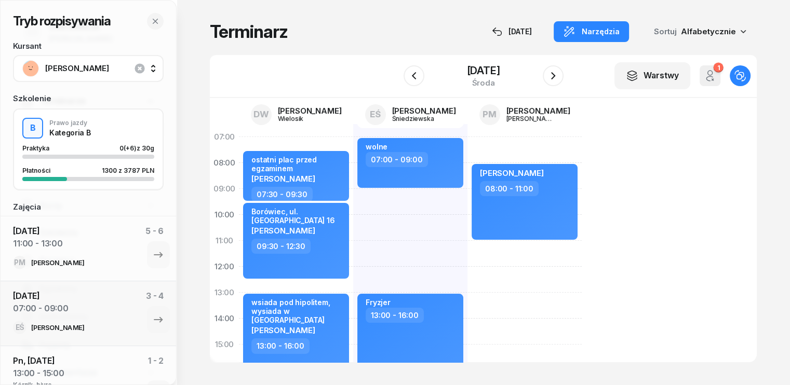
click at [471, 253] on div "[PERSON_NAME] 08:00 - 11:00 kursant odwołał [PERSON_NAME] 11:00 - 14:00" at bounding box center [524, 357] width 114 height 467
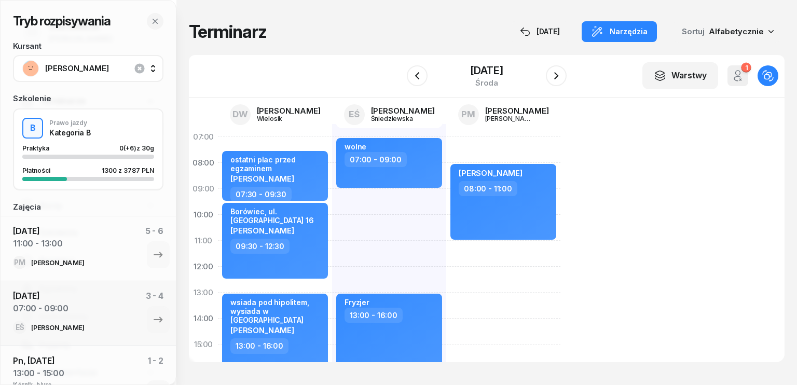
select select "11"
select select "13"
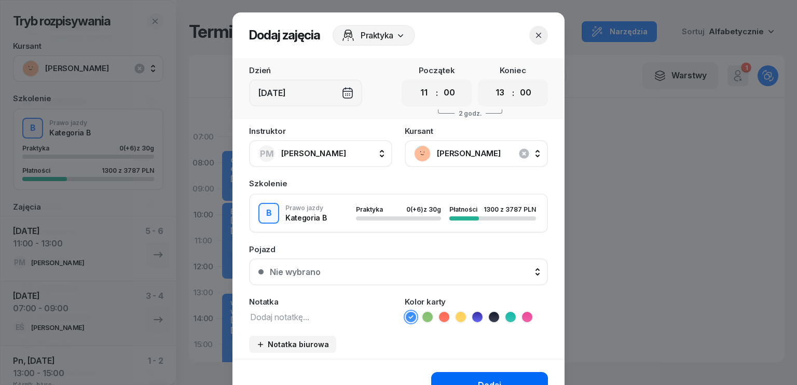
scroll to position [58, 0]
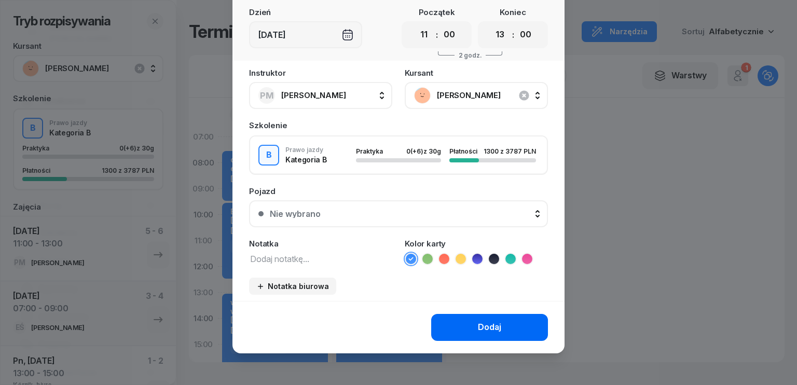
click at [470, 324] on button "Dodaj" at bounding box center [489, 327] width 117 height 27
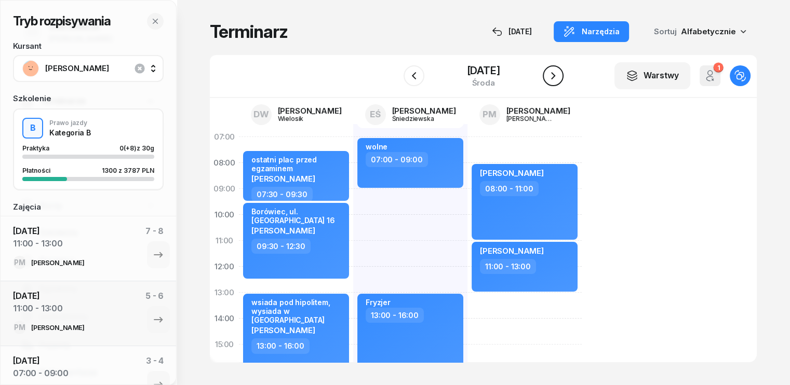
click at [559, 73] on icon "button" at bounding box center [553, 76] width 12 height 12
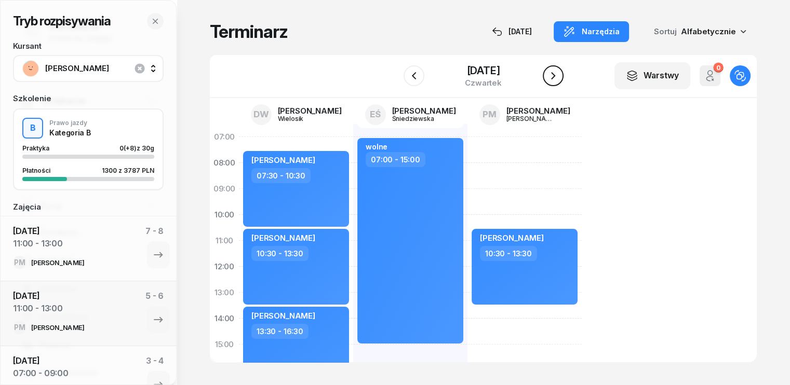
click at [558, 73] on icon "button" at bounding box center [553, 76] width 12 height 12
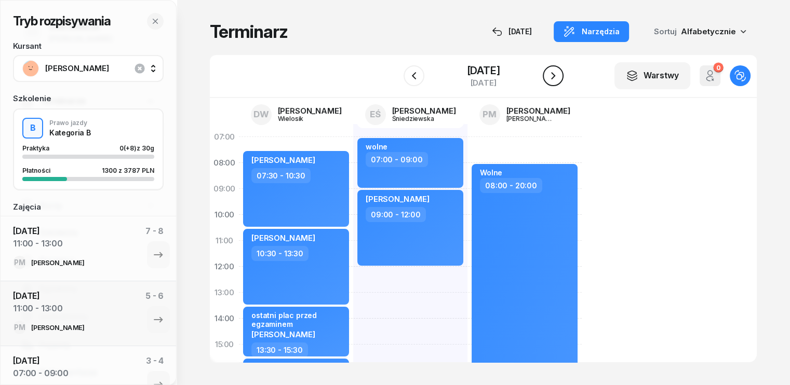
click at [558, 73] on icon "button" at bounding box center [553, 76] width 12 height 12
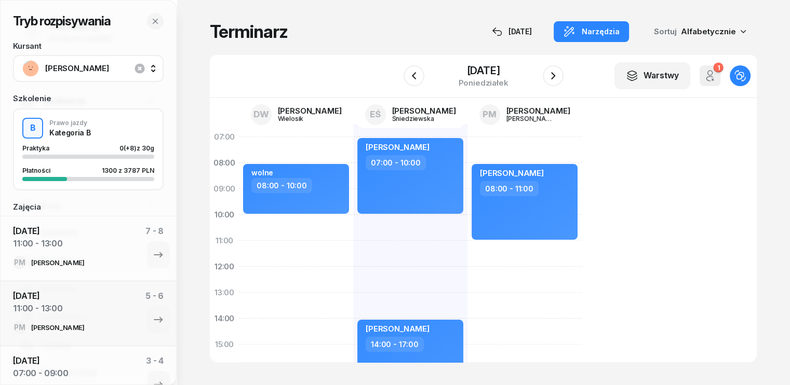
click at [467, 245] on div "[PERSON_NAME] 08:00 - 11:00" at bounding box center [524, 357] width 114 height 467
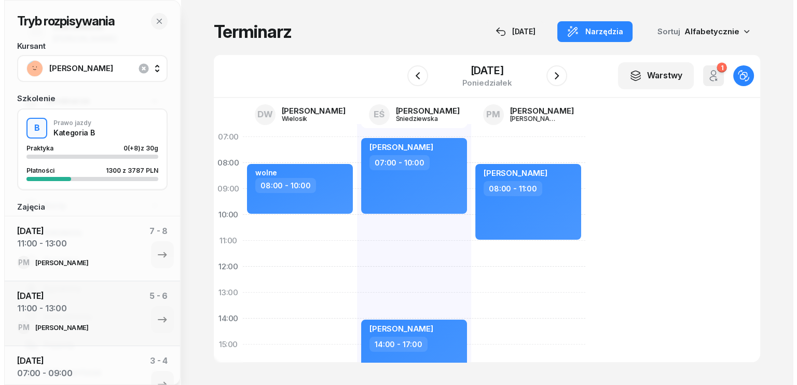
select select "11"
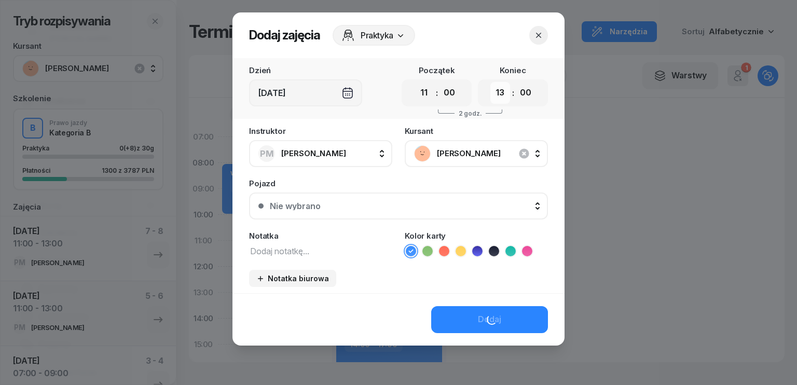
click at [496, 90] on select "00 01 02 03 04 05 06 07 08 09 10 11 12 13 14 15 16 17 18 19 20 21 22 23" at bounding box center [501, 93] width 20 height 22
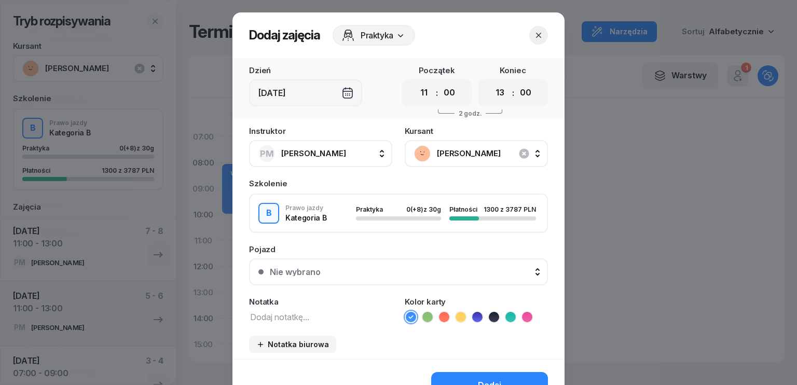
select select "14"
click at [491, 82] on select "00 01 02 03 04 05 06 07 08 09 10 11 12 13 14 15 16 17 18 19 20 21 22 23" at bounding box center [501, 93] width 20 height 22
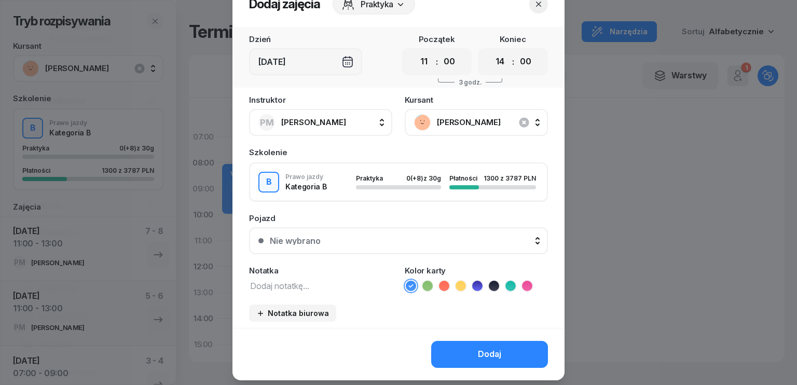
scroll to position [58, 0]
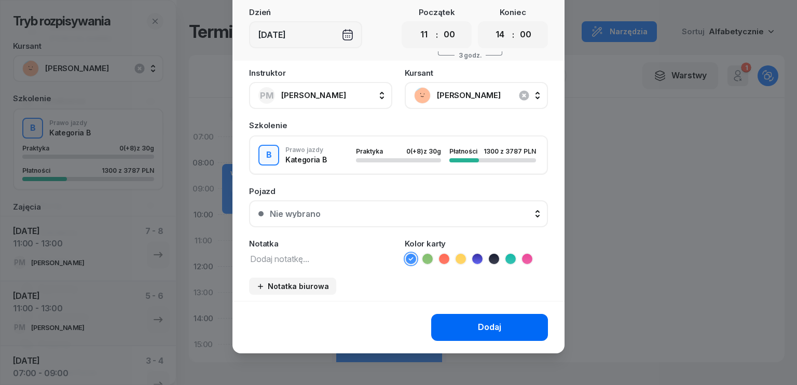
click at [485, 327] on div "Dodaj" at bounding box center [489, 327] width 23 height 13
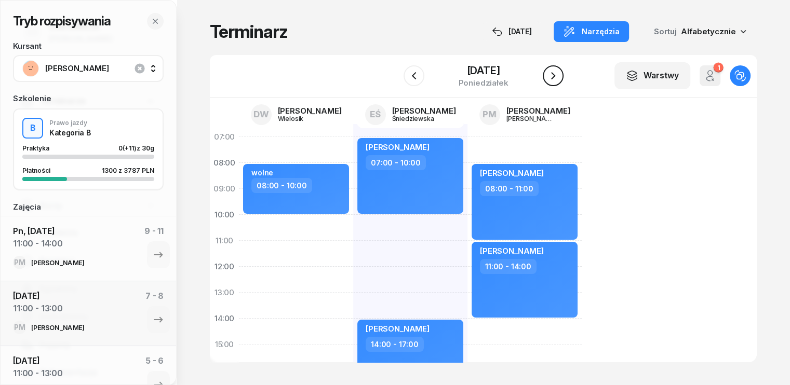
click at [554, 80] on icon "button" at bounding box center [553, 76] width 12 height 12
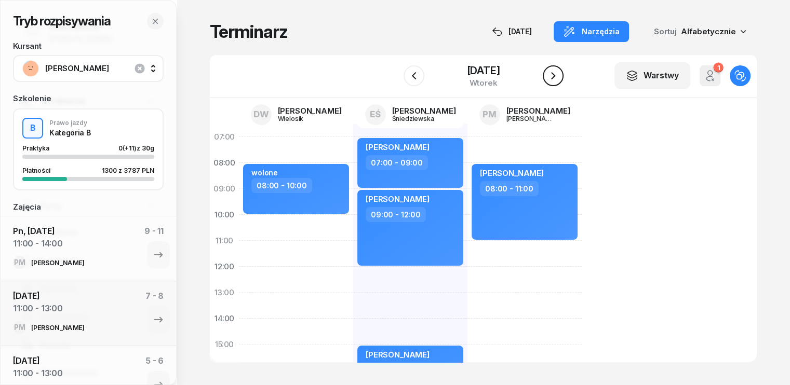
click at [554, 80] on icon "button" at bounding box center [553, 76] width 12 height 12
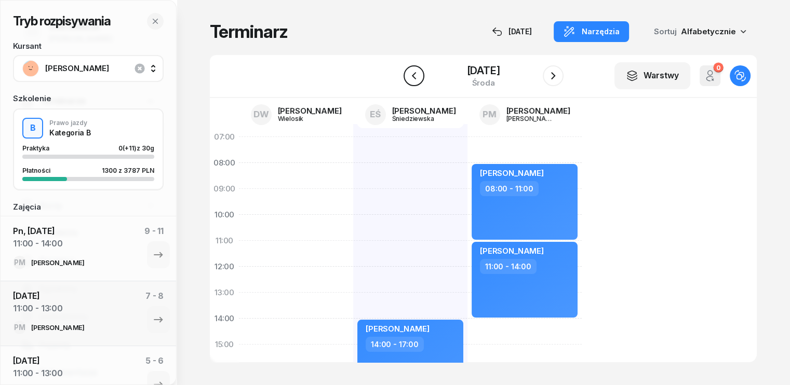
click at [408, 78] on icon "button" at bounding box center [414, 76] width 12 height 12
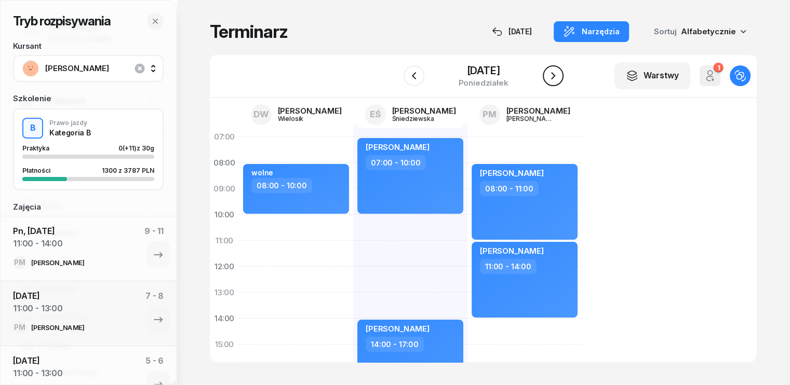
click at [551, 79] on icon "button" at bounding box center [553, 76] width 12 height 12
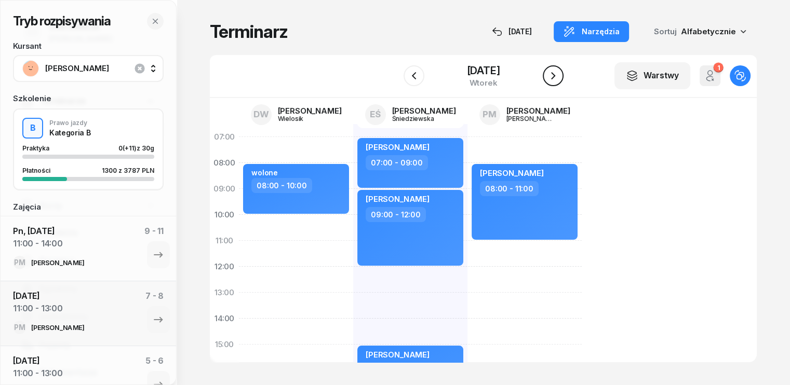
click at [551, 79] on icon "button" at bounding box center [553, 76] width 12 height 12
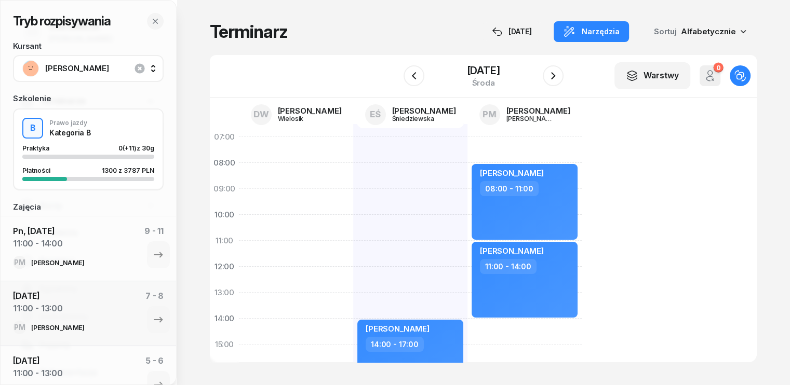
click at [241, 166] on div at bounding box center [296, 357] width 114 height 467
select select "08"
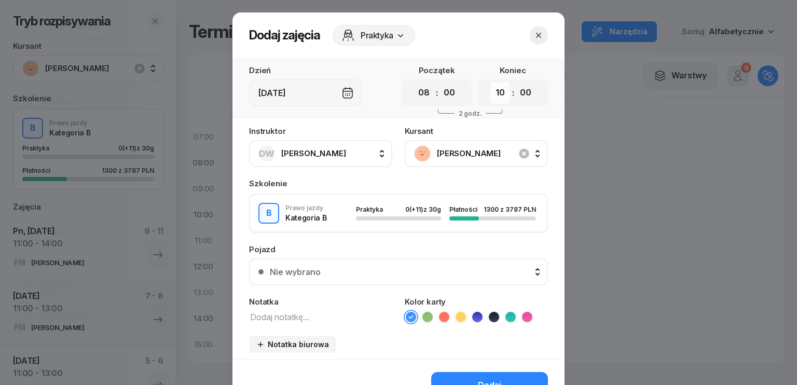
click at [496, 97] on select "00 01 02 03 04 05 06 07 08 09 10 11 12 13 14 15 16 17 18 19 20 21 22 23" at bounding box center [501, 93] width 20 height 22
select select "18"
click at [491, 82] on select "00 01 02 03 04 05 06 07 08 09 10 11 12 13 14 15 16 17 18 19 20 21 22 23" at bounding box center [501, 93] width 20 height 22
click at [519, 153] on icon "button" at bounding box center [524, 153] width 12 height 12
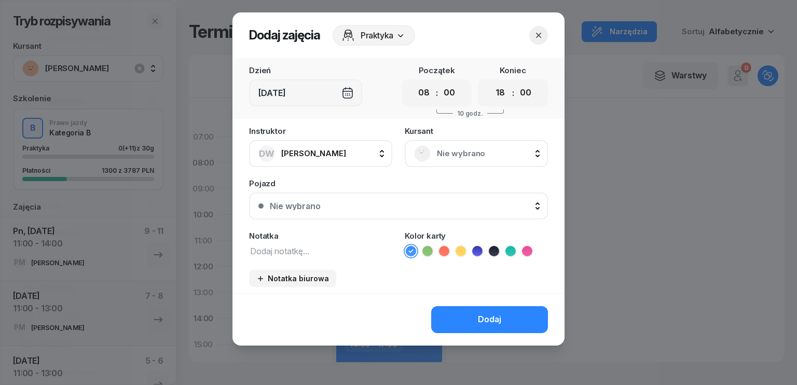
click at [308, 250] on textarea at bounding box center [320, 250] width 143 height 13
type textarea "wolne"
click at [501, 315] on button "Dodaj" at bounding box center [489, 319] width 117 height 27
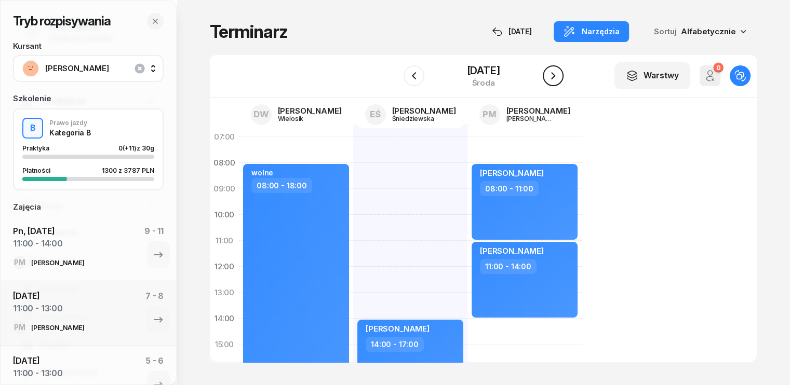
click at [557, 72] on icon "button" at bounding box center [553, 76] width 12 height 12
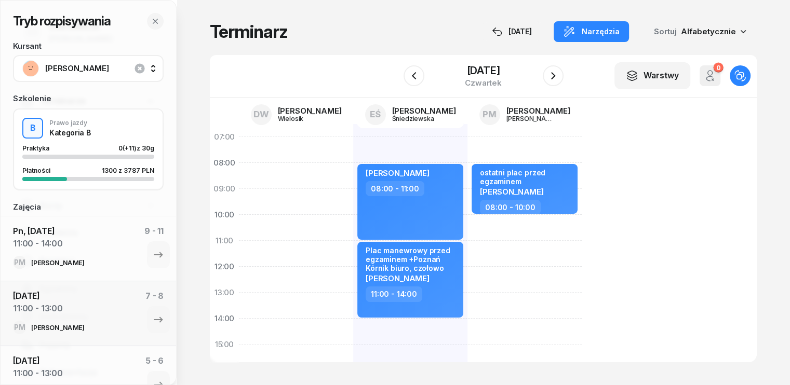
click at [467, 224] on div "ostatni plac przed egzaminem [PERSON_NAME] 08:00 - 10:00" at bounding box center [524, 357] width 114 height 467
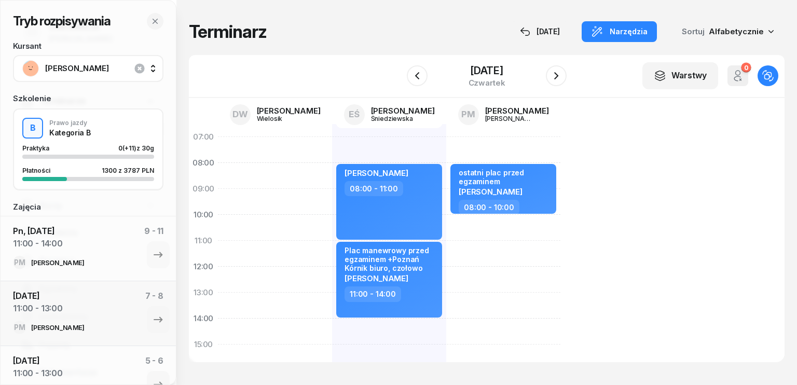
select select "10"
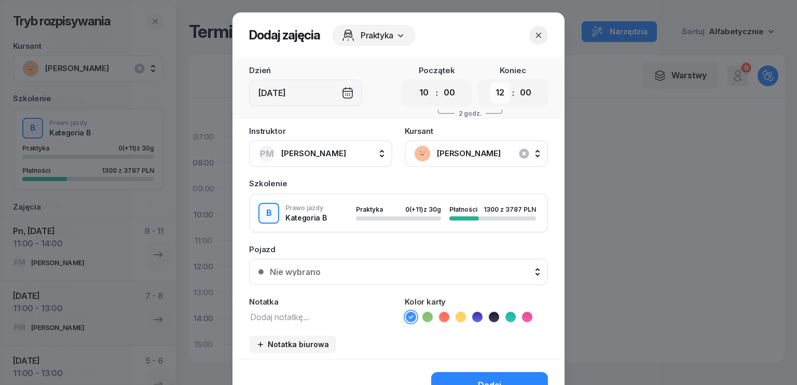
click at [492, 98] on select "00 01 02 03 04 05 06 07 08 09 10 11 12 13 14 15 16 17 18 19 20 21 22 23" at bounding box center [501, 93] width 20 height 22
select select "13"
click at [491, 82] on select "00 01 02 03 04 05 06 07 08 09 10 11 12 13 14 15 16 17 18 19 20 21 22 23" at bounding box center [501, 93] width 20 height 22
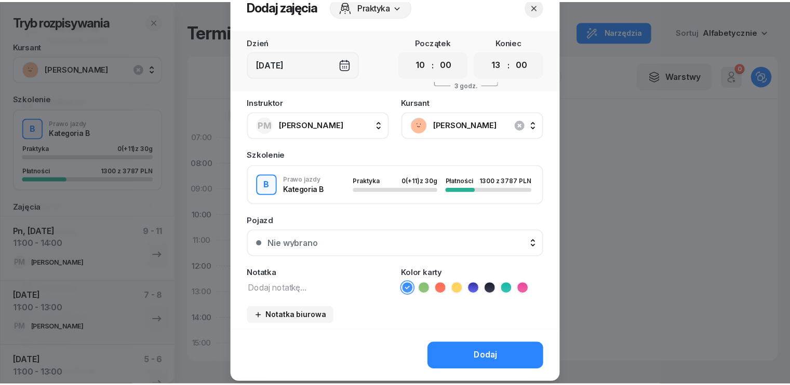
scroll to position [58, 0]
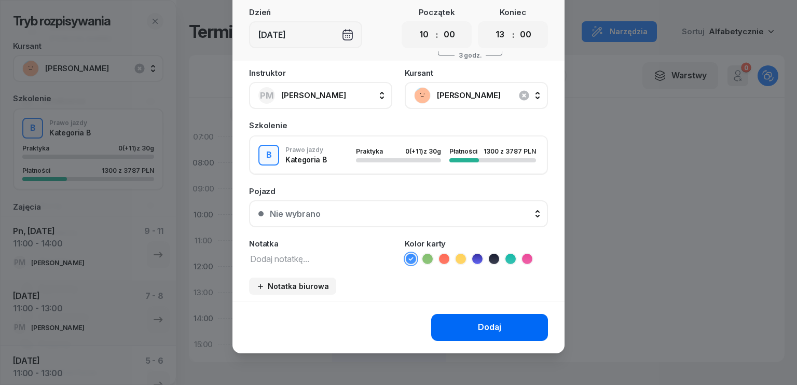
click at [463, 334] on button "Dodaj" at bounding box center [489, 327] width 117 height 27
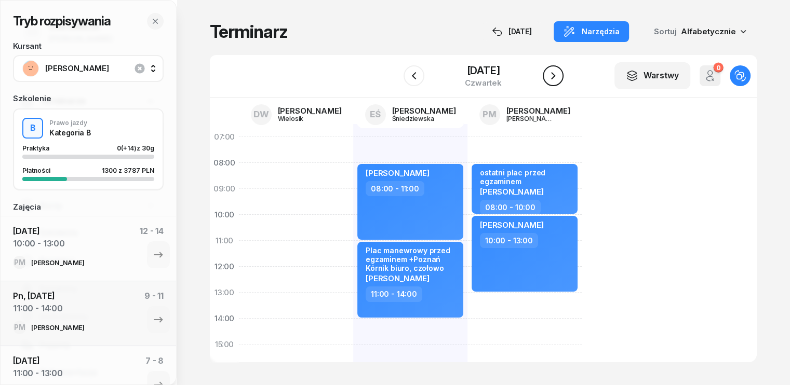
click at [555, 75] on icon "button" at bounding box center [553, 75] width 4 height 7
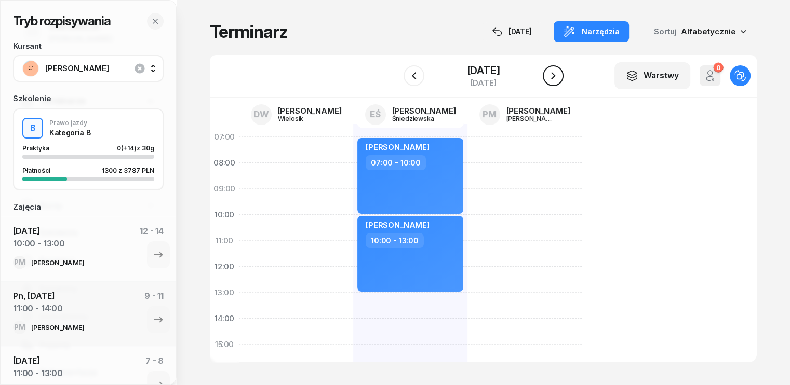
click at [555, 75] on icon "button" at bounding box center [553, 75] width 4 height 7
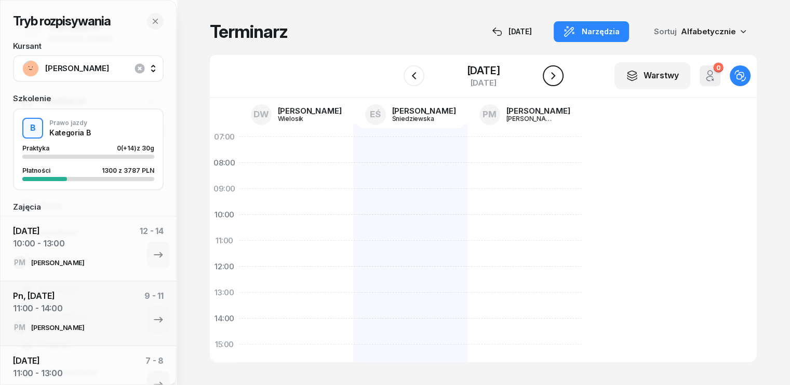
click at [555, 75] on icon "button" at bounding box center [553, 75] width 4 height 7
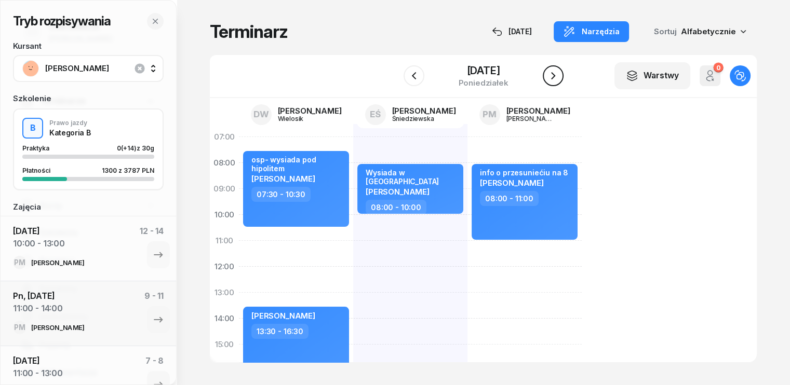
click at [555, 75] on icon "button" at bounding box center [553, 75] width 4 height 7
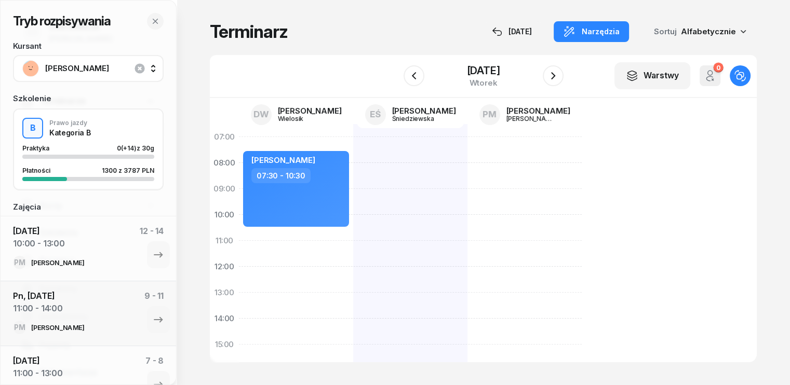
click at [239, 243] on div "[PERSON_NAME] 07:30 - 10:30" at bounding box center [296, 357] width 114 height 467
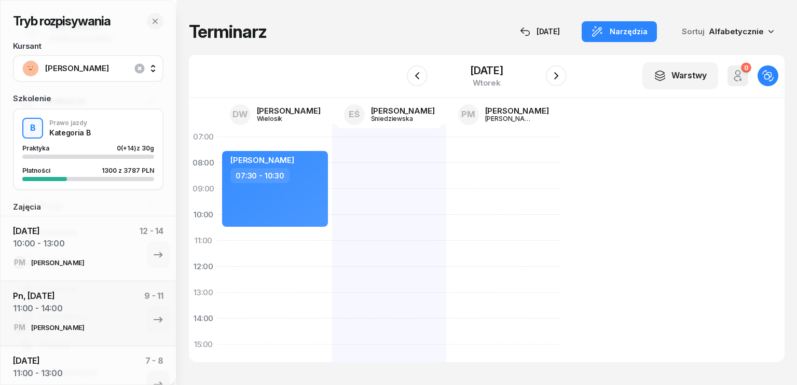
select select "11"
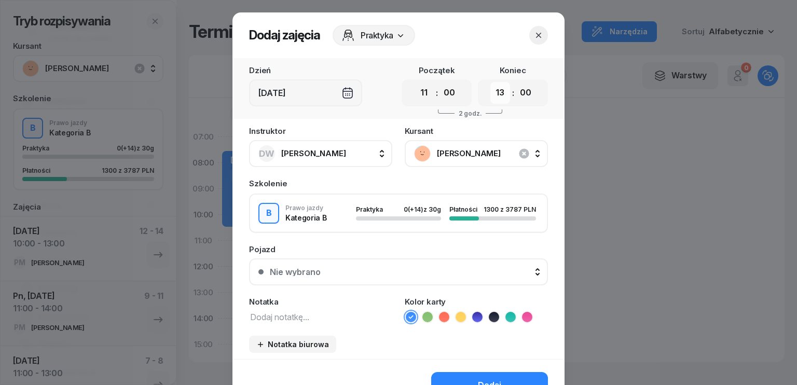
click at [492, 99] on select "00 01 02 03 04 05 06 07 08 09 10 11 12 13 14 15 16 17 18 19 20 21 22 23" at bounding box center [501, 93] width 20 height 22
select select "14"
click at [491, 82] on select "00 01 02 03 04 05 06 07 08 09 10 11 12 13 14 15 16 17 18 19 20 21 22 23" at bounding box center [501, 93] width 20 height 22
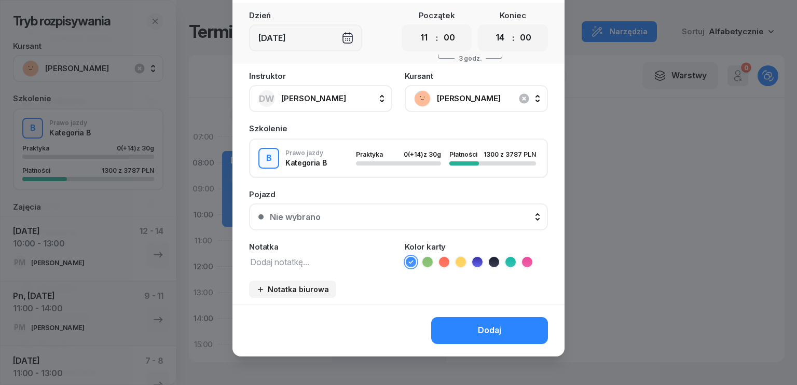
scroll to position [58, 0]
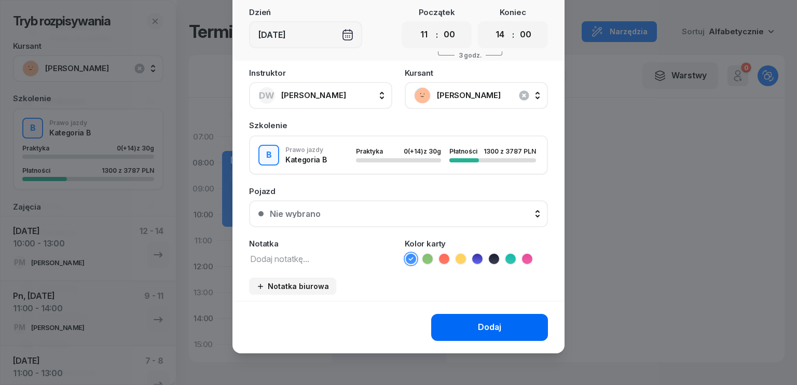
click at [500, 328] on button "Dodaj" at bounding box center [489, 327] width 117 height 27
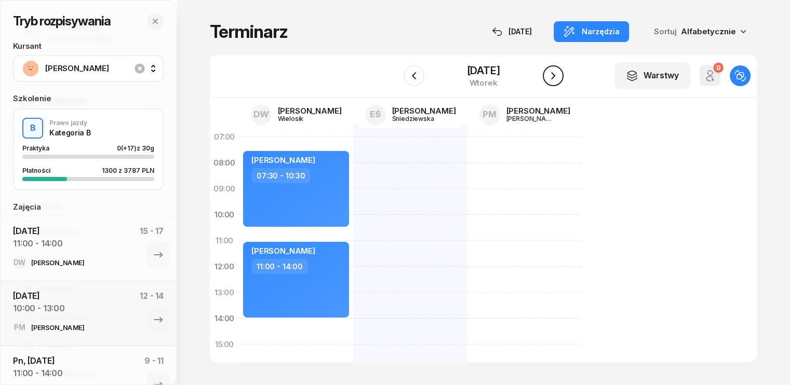
click at [559, 75] on icon "button" at bounding box center [553, 76] width 12 height 12
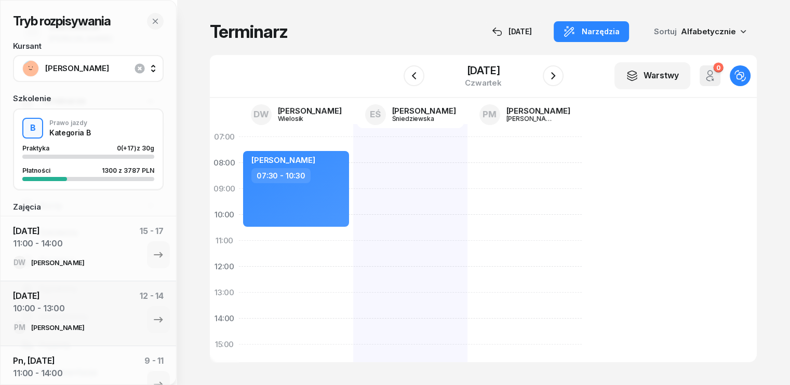
click at [239, 232] on div "[PERSON_NAME] 07:30 - 10:30" at bounding box center [296, 357] width 114 height 467
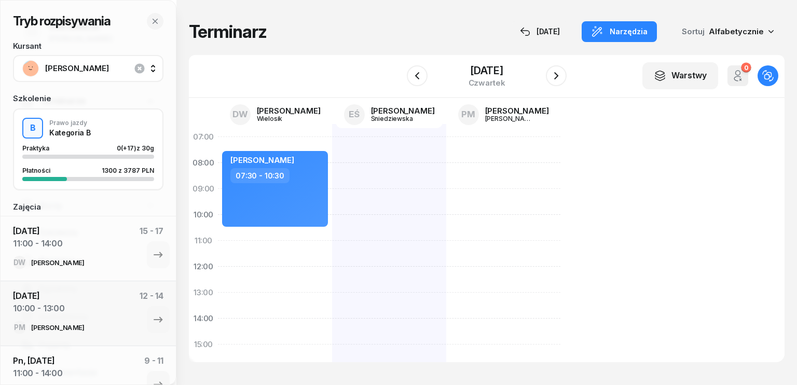
select select "10"
select select "30"
select select "12"
select select "30"
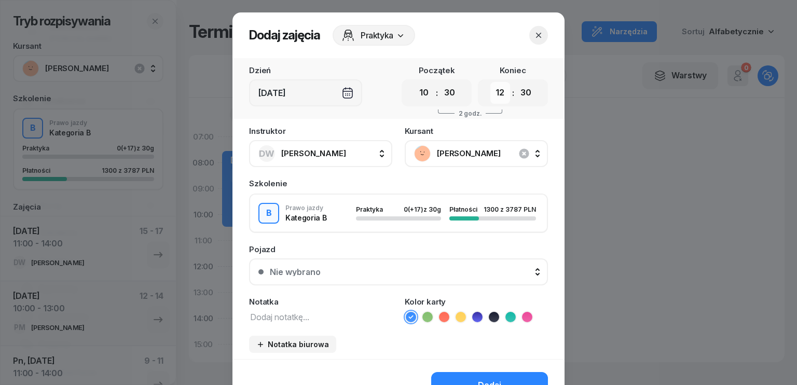
click at [498, 90] on select "00 01 02 03 04 05 06 07 08 09 10 11 12 13 14 15 16 17 18 19 20 21 22 23" at bounding box center [501, 93] width 20 height 22
select select "13"
click at [491, 82] on select "00 01 02 03 04 05 06 07 08 09 10 11 12 13 14 15 16 17 18 19 20 21 22 23" at bounding box center [501, 93] width 20 height 22
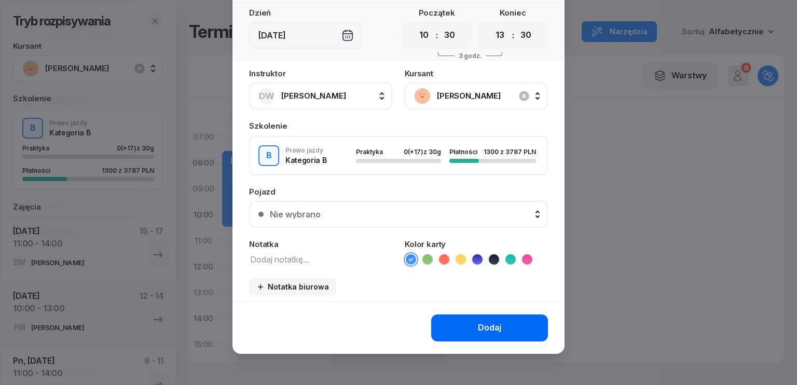
scroll to position [58, 0]
click at [478, 331] on div "Dodaj" at bounding box center [489, 327] width 23 height 13
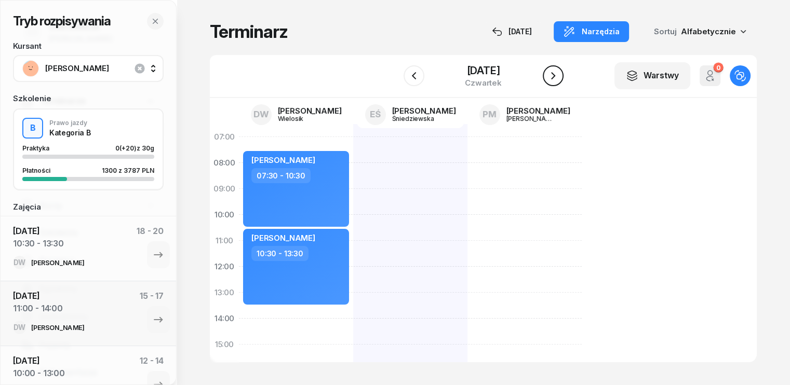
click at [559, 76] on icon "button" at bounding box center [553, 76] width 12 height 12
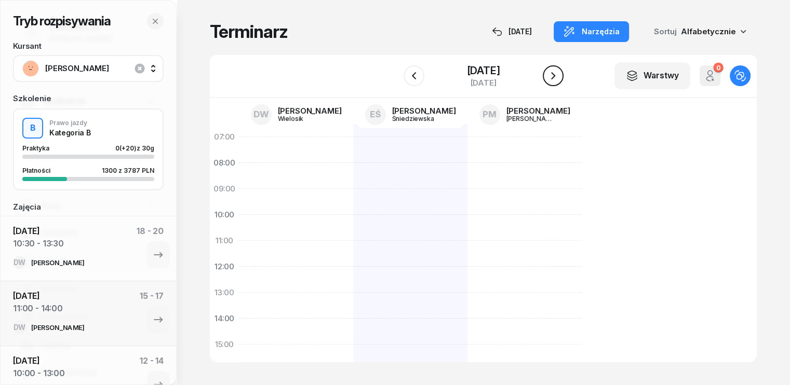
click at [555, 76] on icon "button" at bounding box center [553, 75] width 4 height 7
click at [559, 76] on icon "button" at bounding box center [553, 76] width 12 height 12
click at [559, 75] on icon "button" at bounding box center [553, 76] width 12 height 12
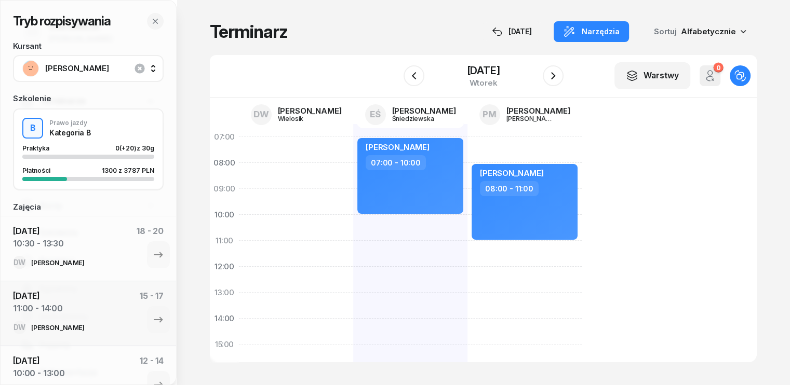
click at [467, 246] on div "[PERSON_NAME] 08:00 - 11:00" at bounding box center [524, 357] width 114 height 467
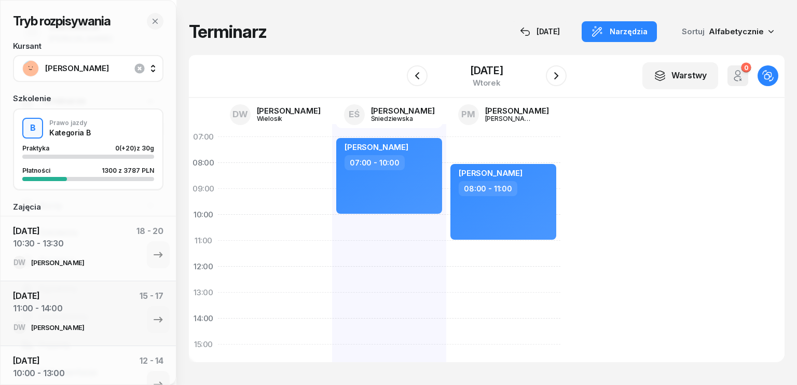
select select "11"
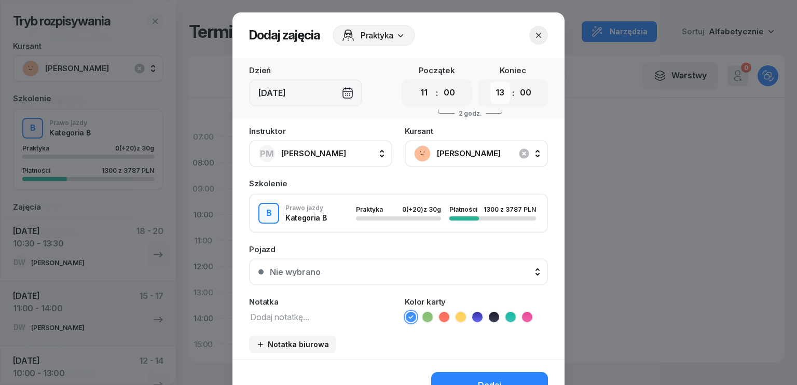
click at [492, 94] on select "00 01 02 03 04 05 06 07 08 09 10 11 12 13 14 15 16 17 18 19 20 21 22 23" at bounding box center [501, 93] width 20 height 22
select select "14"
click at [491, 82] on select "00 01 02 03 04 05 06 07 08 09 10 11 12 13 14 15 16 17 18 19 20 21 22 23" at bounding box center [501, 93] width 20 height 22
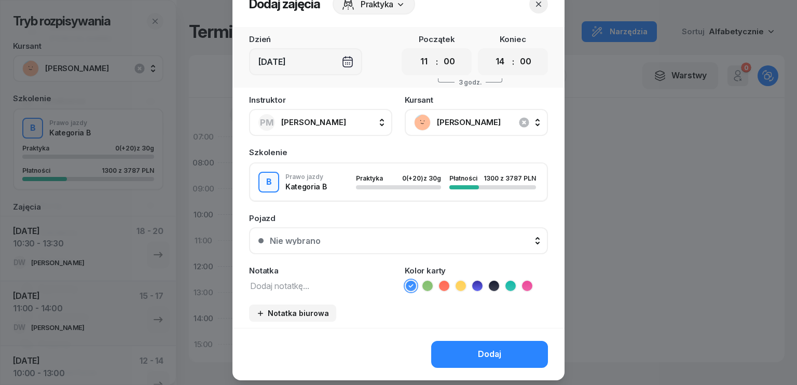
scroll to position [58, 0]
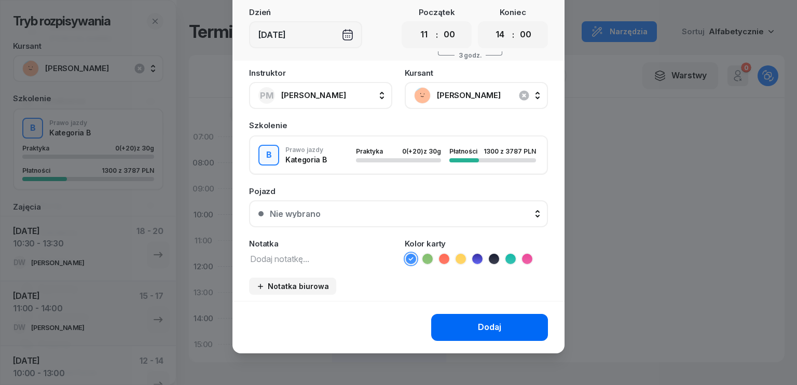
click at [478, 323] on div "Dodaj" at bounding box center [489, 327] width 23 height 13
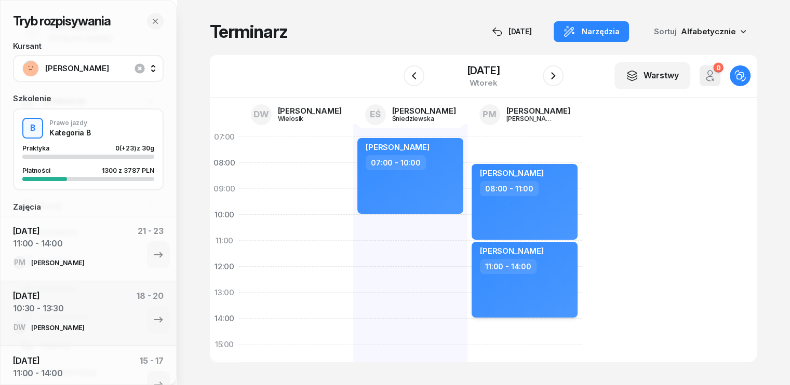
click at [539, 272] on div "11:00 - 14:00" at bounding box center [525, 266] width 91 height 15
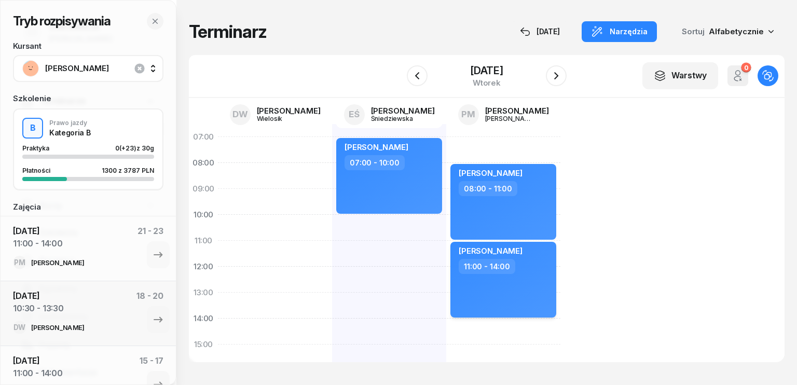
select select "11"
select select "14"
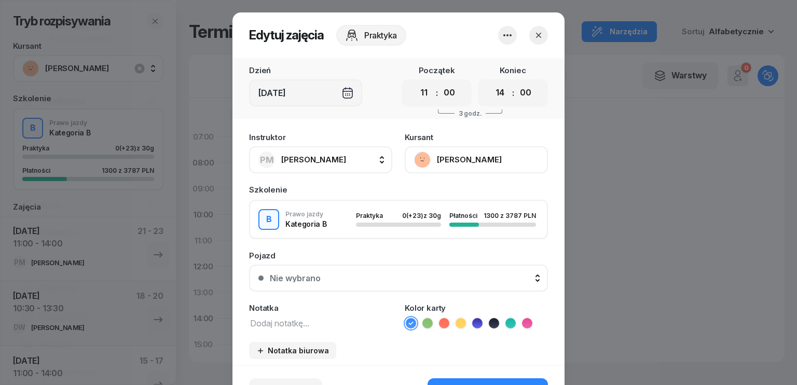
click at [287, 318] on textarea at bounding box center [320, 322] width 143 height 13
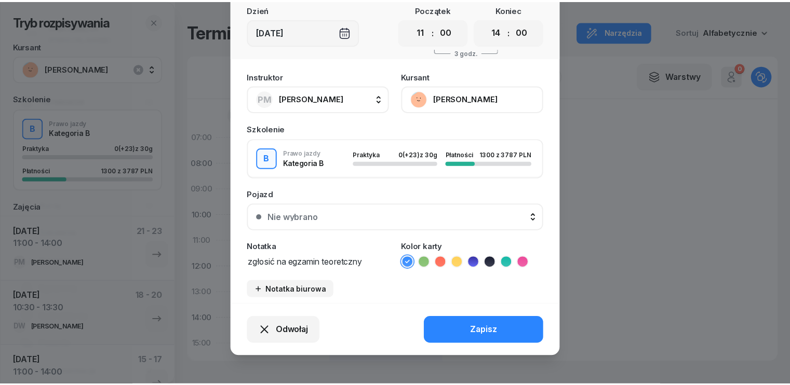
scroll to position [64, 0]
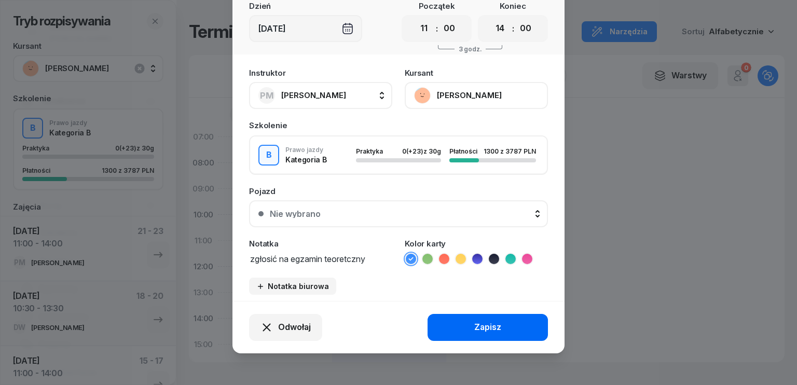
type textarea "zgłosić na egzamin teoretczny"
click at [482, 322] on div "Zapisz" at bounding box center [488, 327] width 27 height 13
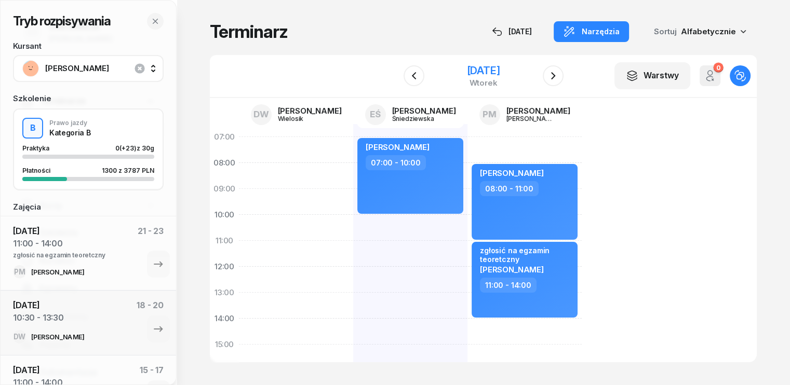
click at [466, 83] on div "wtorek" at bounding box center [482, 83] width 33 height 8
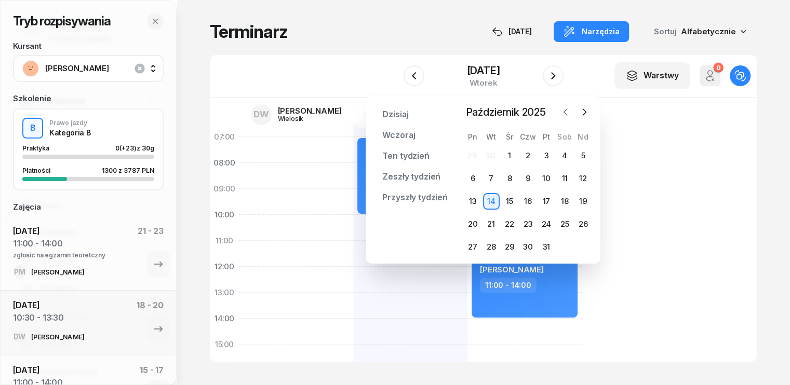
click at [565, 111] on icon "button" at bounding box center [565, 112] width 10 height 10
click at [509, 157] on div "3" at bounding box center [509, 155] width 17 height 17
